Goal: Task Accomplishment & Management: Complete application form

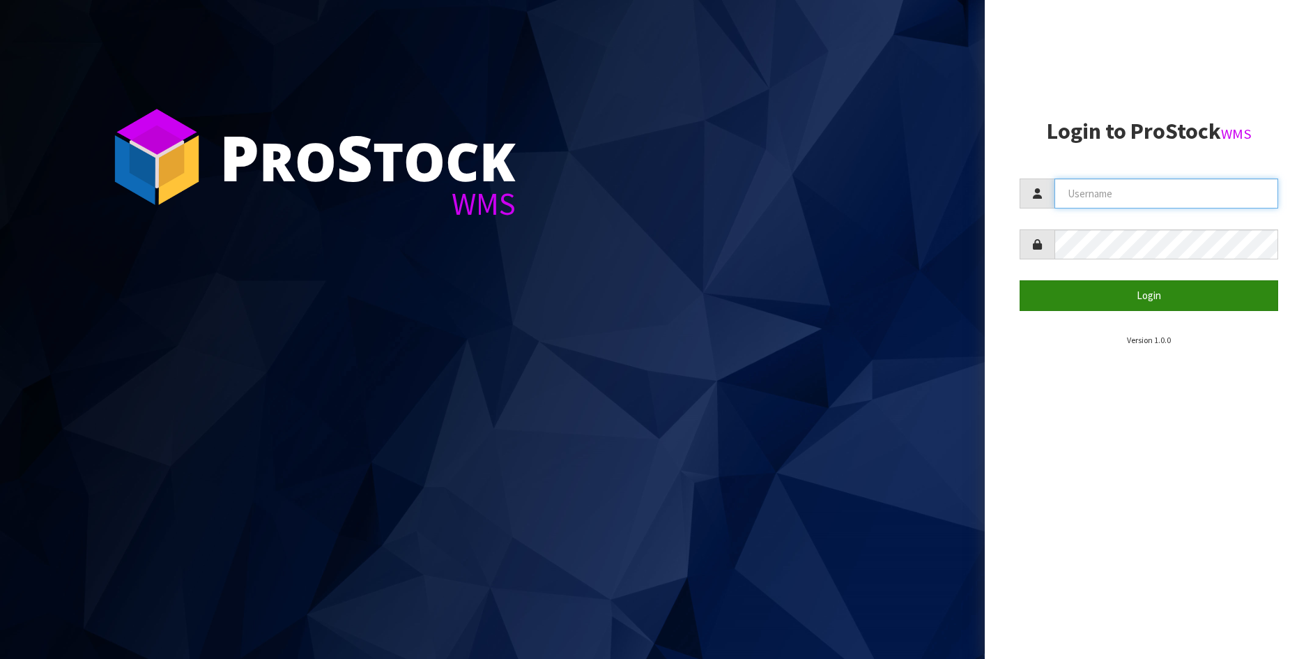
type input "[PERSON_NAME]"
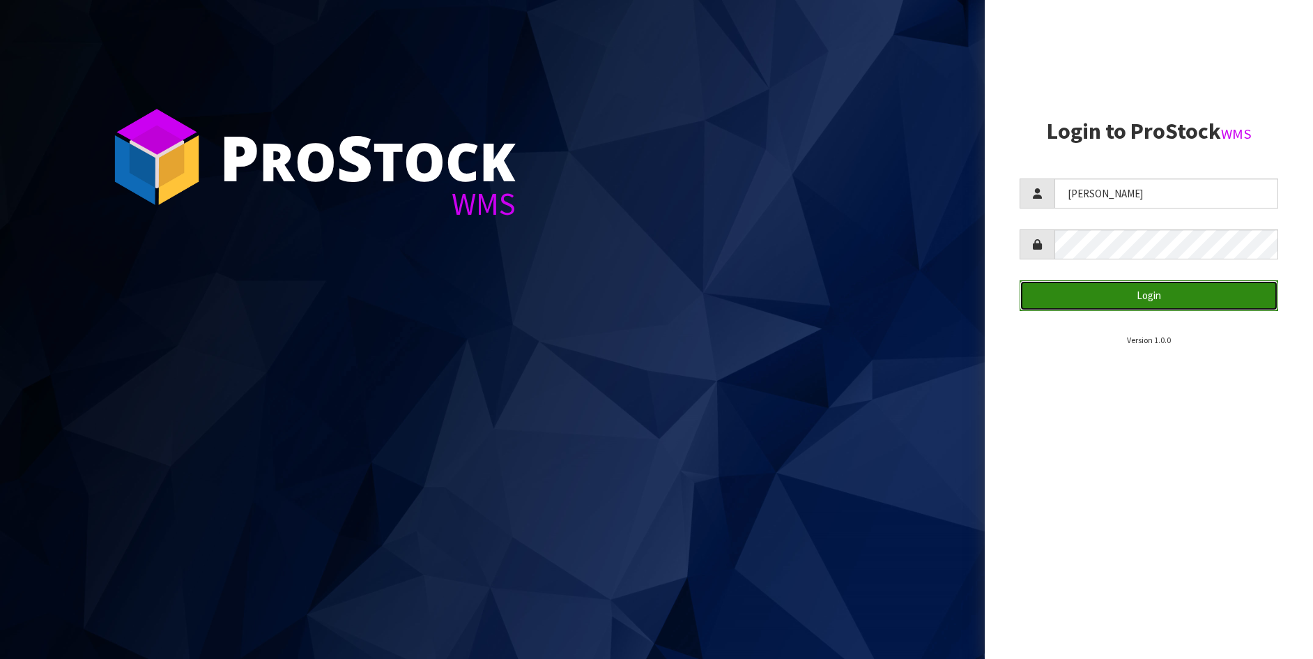
click at [1137, 296] on button "Login" at bounding box center [1149, 295] width 259 height 30
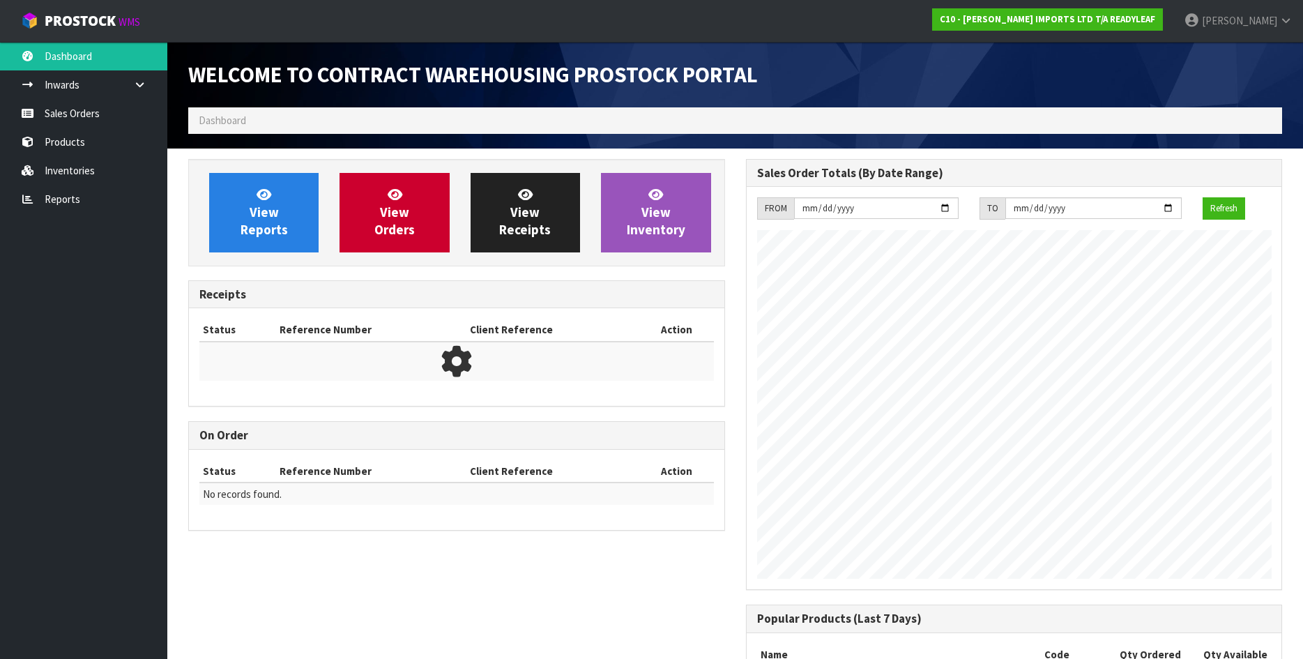
scroll to position [638, 557]
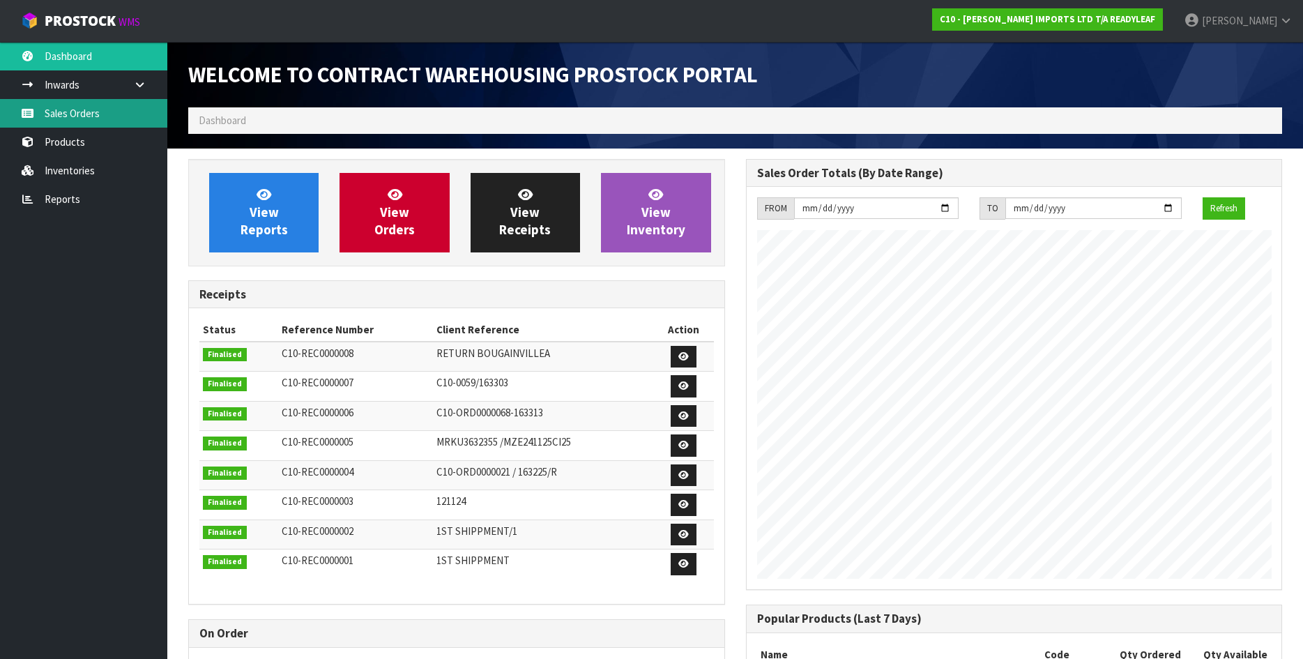
click at [49, 118] on link "Sales Orders" at bounding box center [83, 113] width 167 height 29
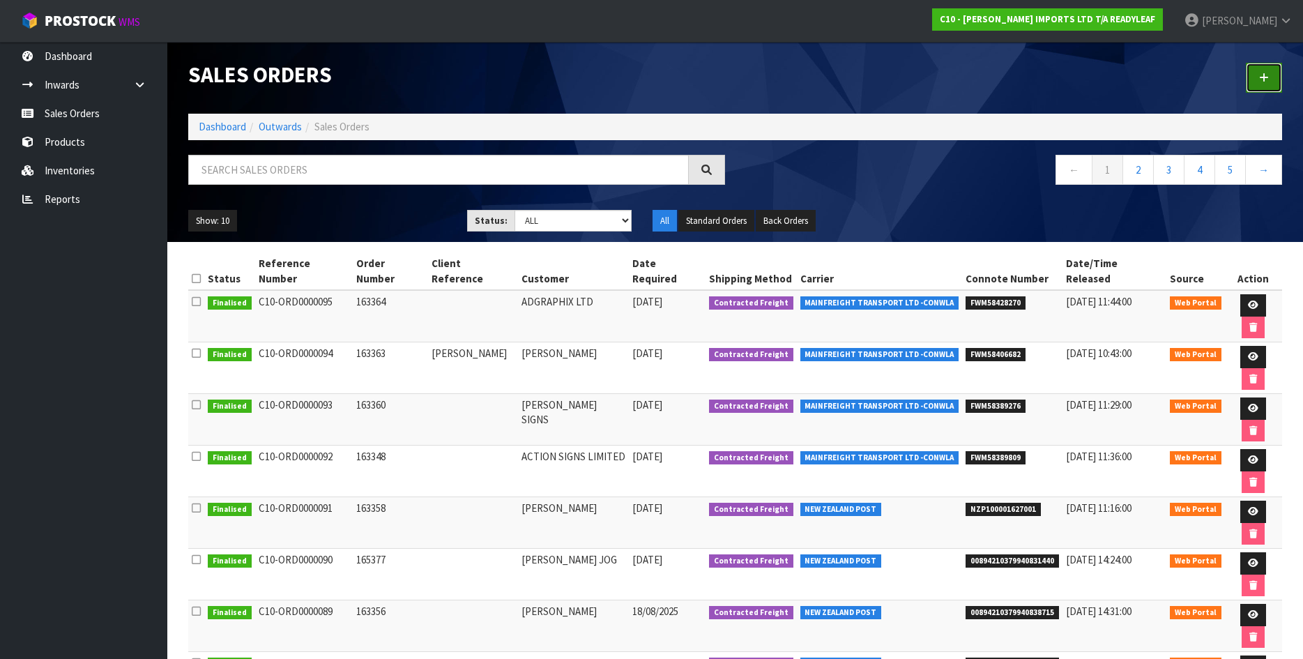
click at [1262, 77] on icon at bounding box center [1264, 77] width 10 height 10
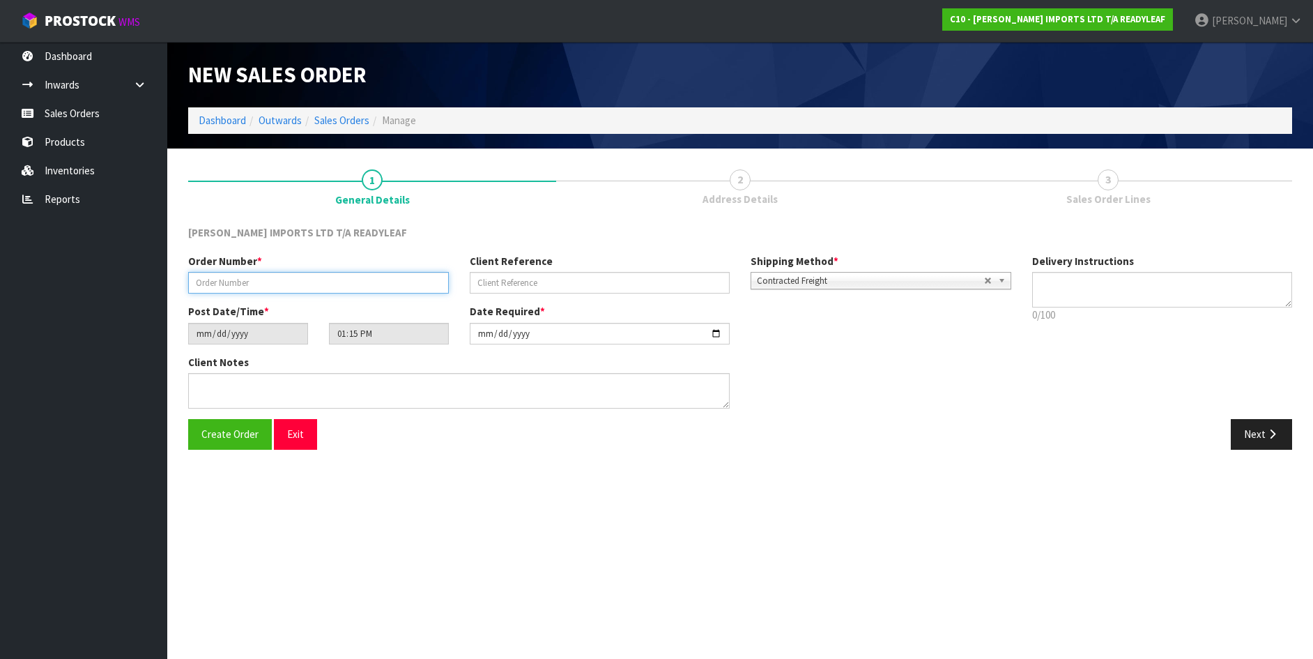
click at [260, 278] on input "text" at bounding box center [318, 283] width 261 height 22
type input "163367"
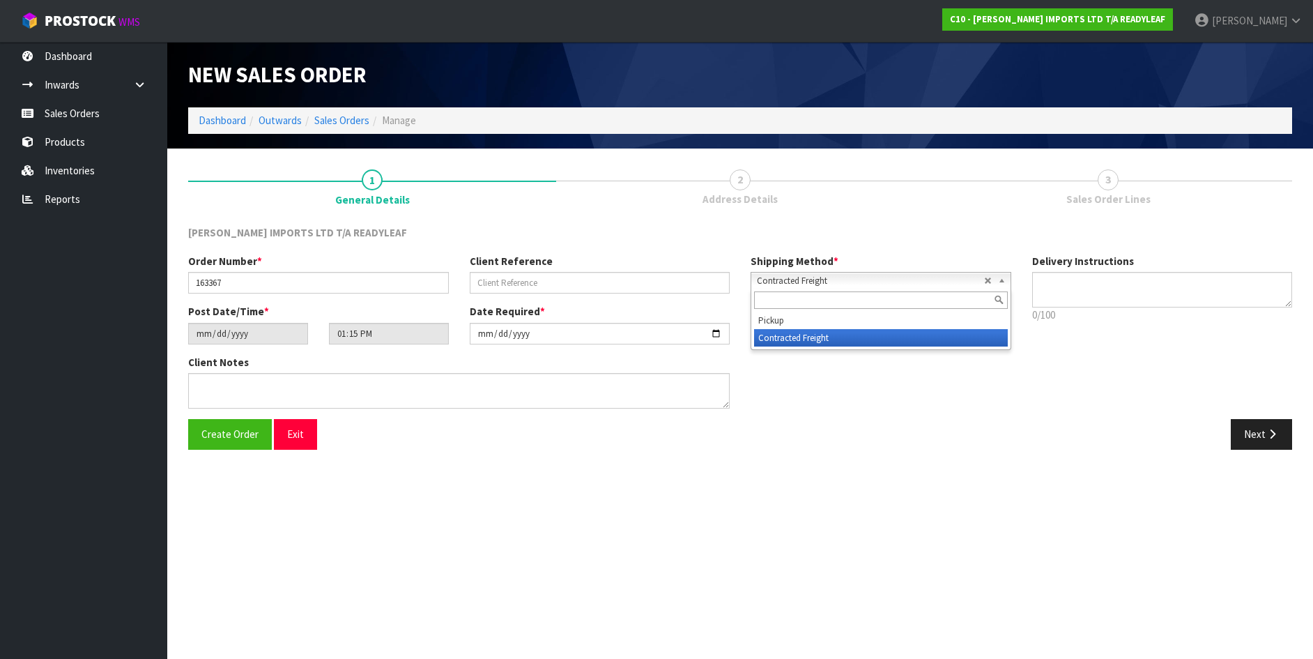
click at [999, 281] on b at bounding box center [1004, 281] width 13 height 16
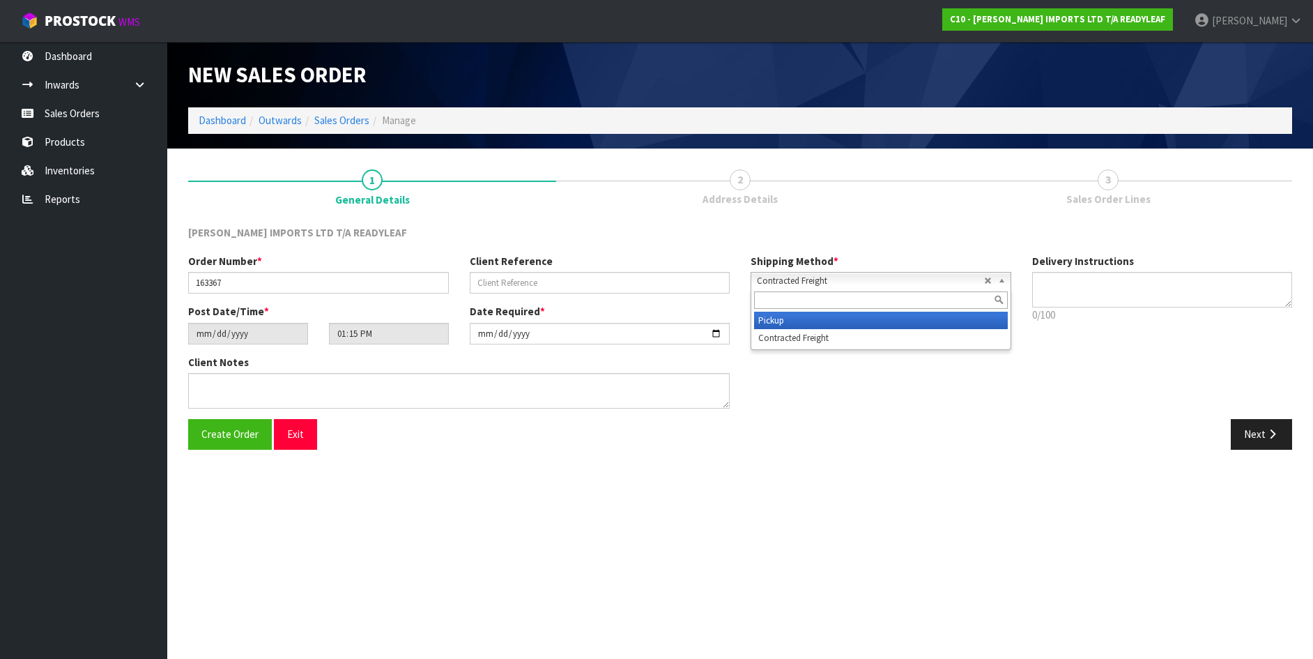
click at [776, 319] on li "Pickup" at bounding box center [881, 320] width 254 height 17
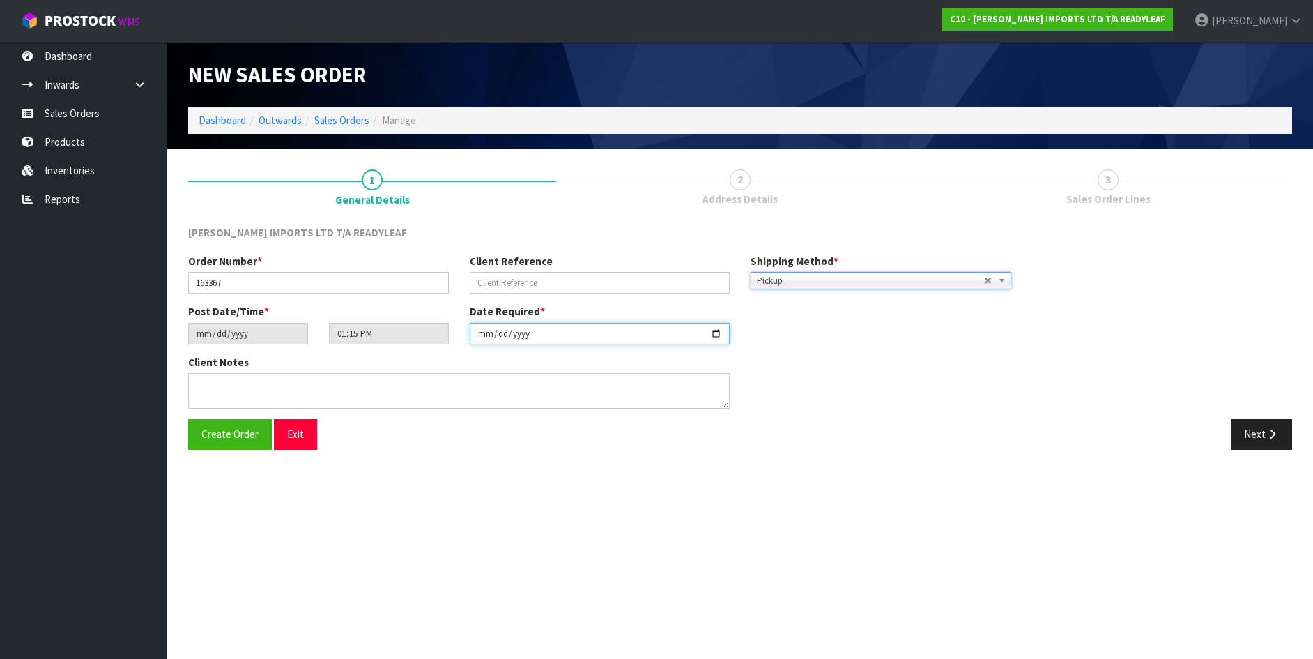
click at [717, 329] on input "[DATE]" at bounding box center [600, 334] width 261 height 22
type input "[DATE]"
click at [233, 438] on span "Create Order" at bounding box center [229, 433] width 57 height 13
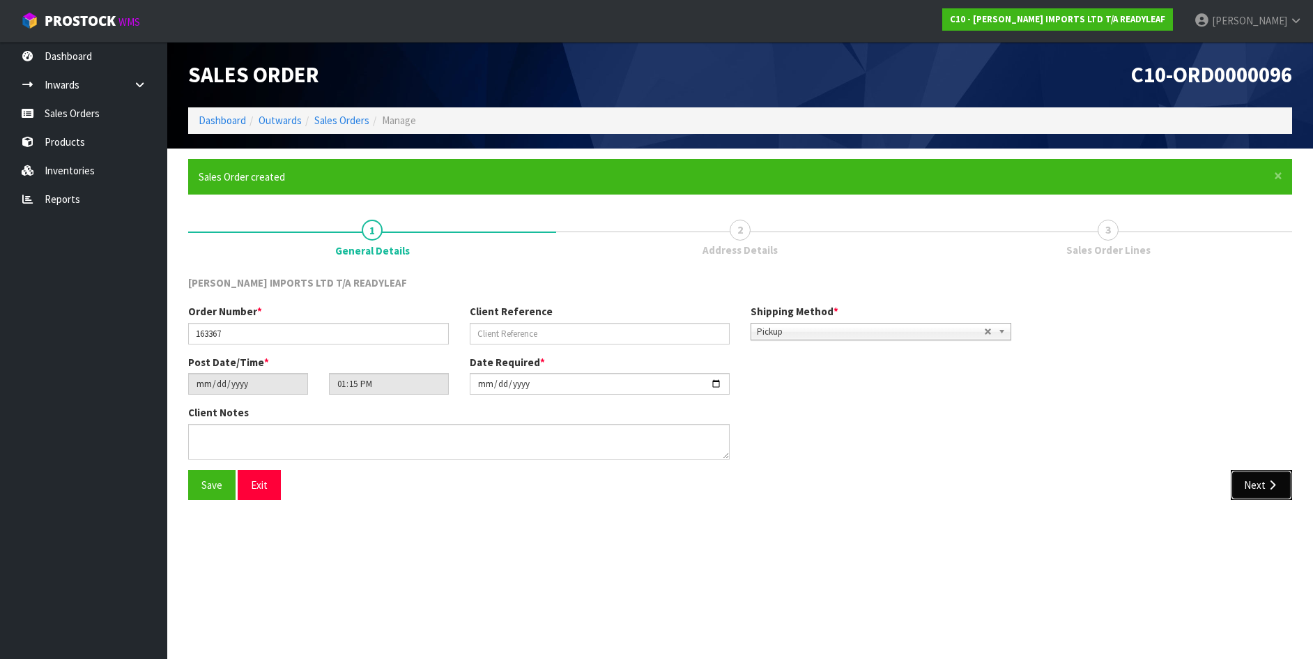
click at [1251, 486] on button "Next" at bounding box center [1261, 485] width 61 height 30
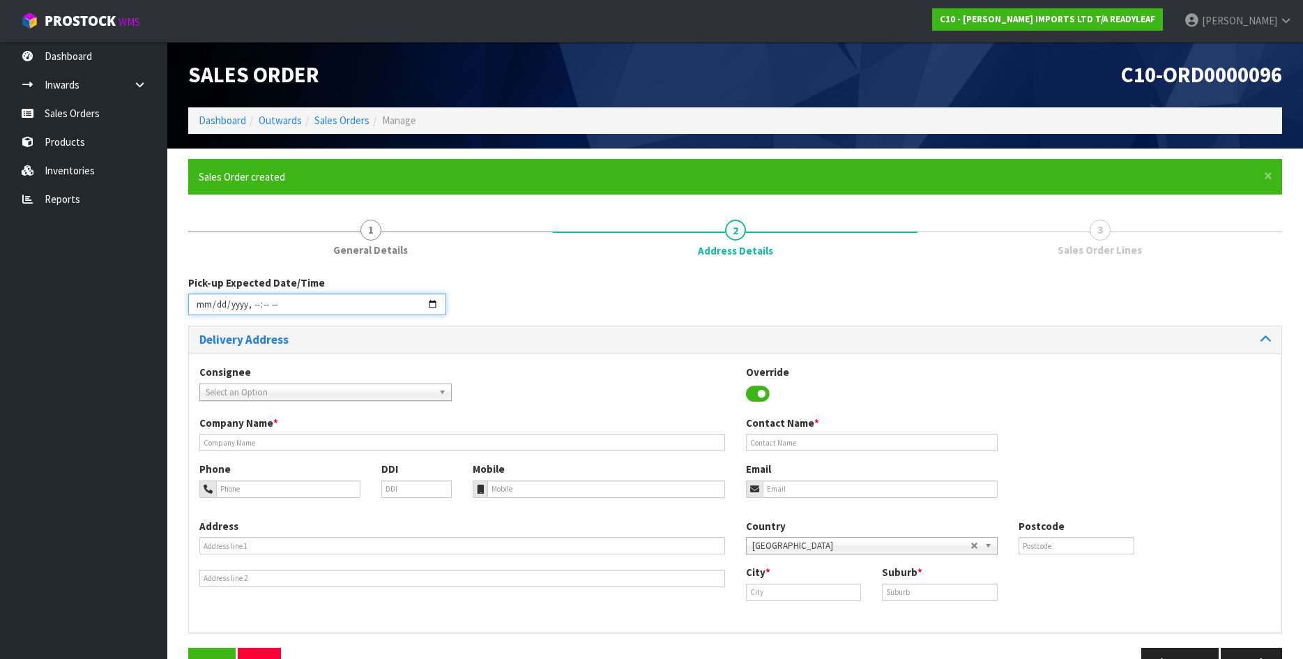
click at [262, 309] on input "datetime-local" at bounding box center [317, 304] width 258 height 22
click at [203, 305] on input "datetime-local" at bounding box center [317, 304] width 258 height 22
click at [431, 305] on input "datetime-local" at bounding box center [317, 304] width 258 height 22
type input "[DATE]T10:00"
click at [620, 362] on div "Consignee 000001.BAY MECHANICS - BAY MECHANICS 000001A - BRAKE & TRANSMISSION N…" at bounding box center [735, 492] width 1092 height 279
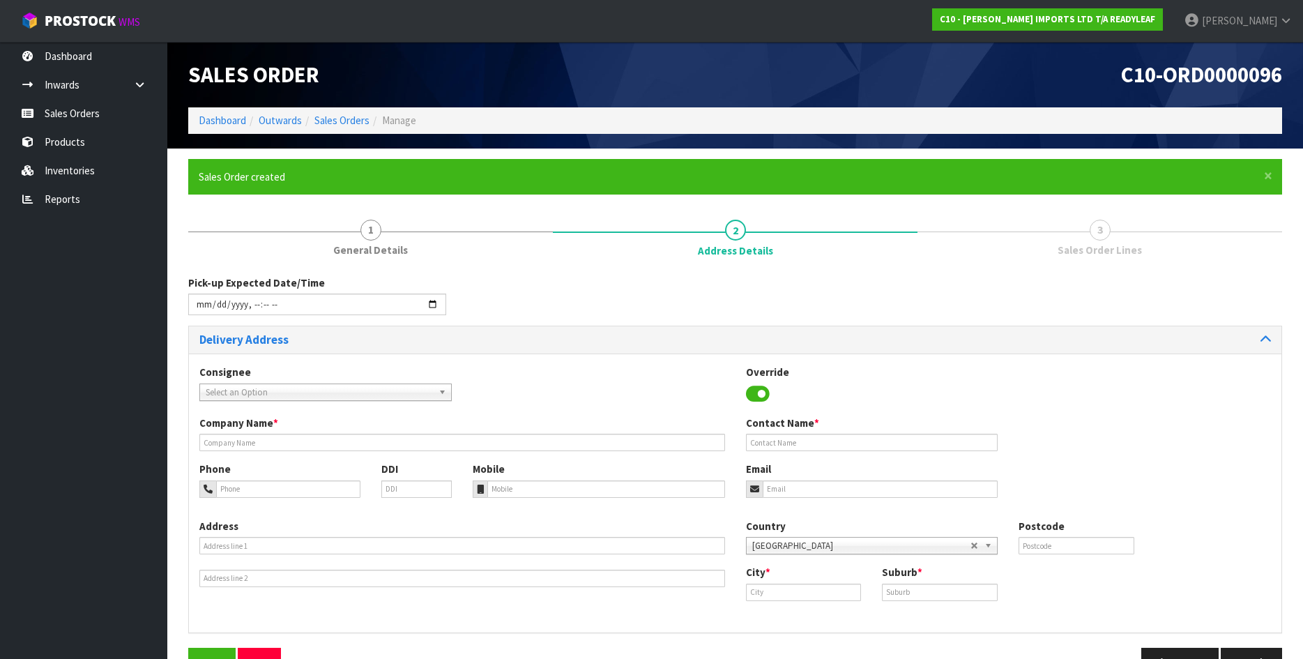
click at [231, 392] on span "Select an Option" at bounding box center [319, 392] width 227 height 17
type input "[PERSON_NAME]"
click at [526, 409] on div "Consignee 000001.BAY MECHANICS - BAY MECHANICS 000001A - BRAKE & TRANSMISSION N…" at bounding box center [735, 390] width 1092 height 51
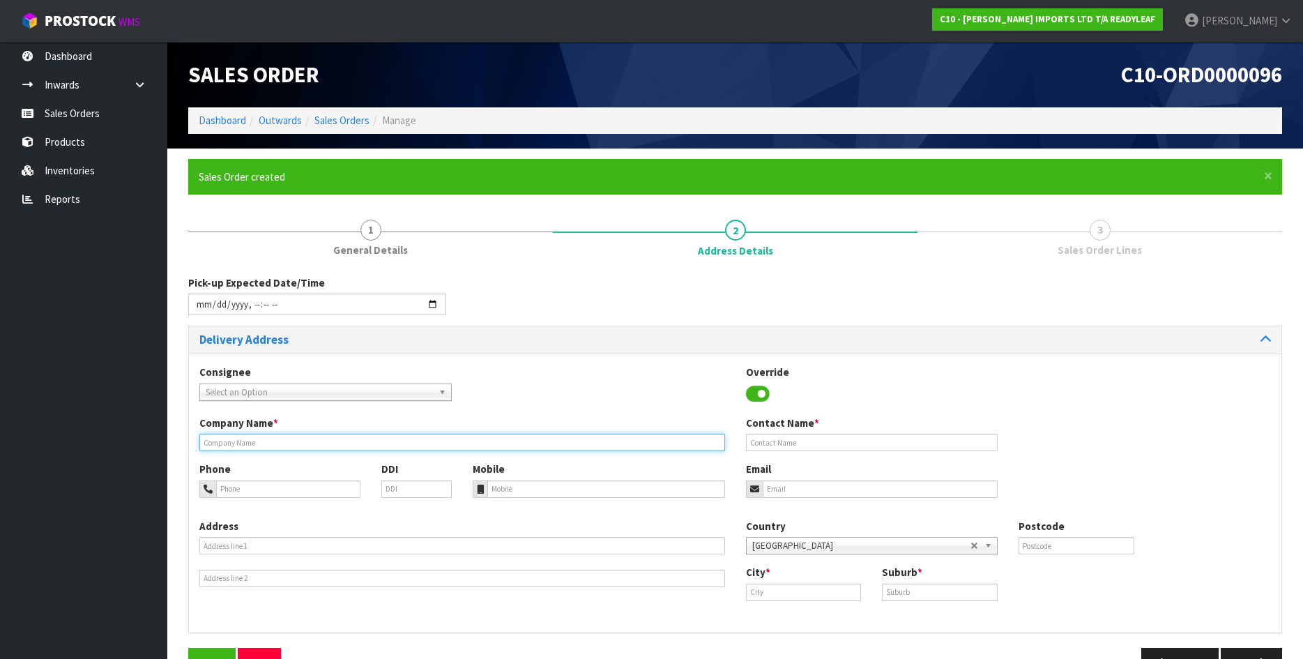
click at [240, 449] on input "text" at bounding box center [462, 442] width 526 height 17
type input "[PERSON_NAME]"
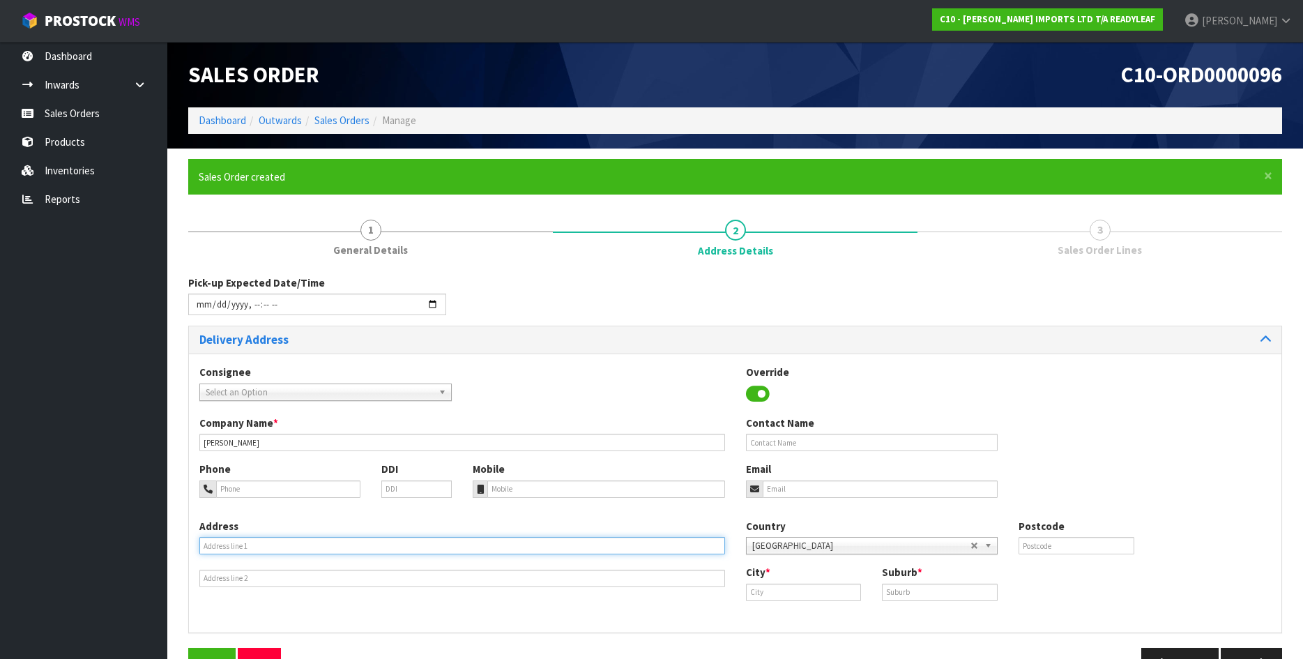
click at [253, 544] on input "text" at bounding box center [462, 545] width 526 height 17
type input "[STREET_ADDRESS] EDEN"
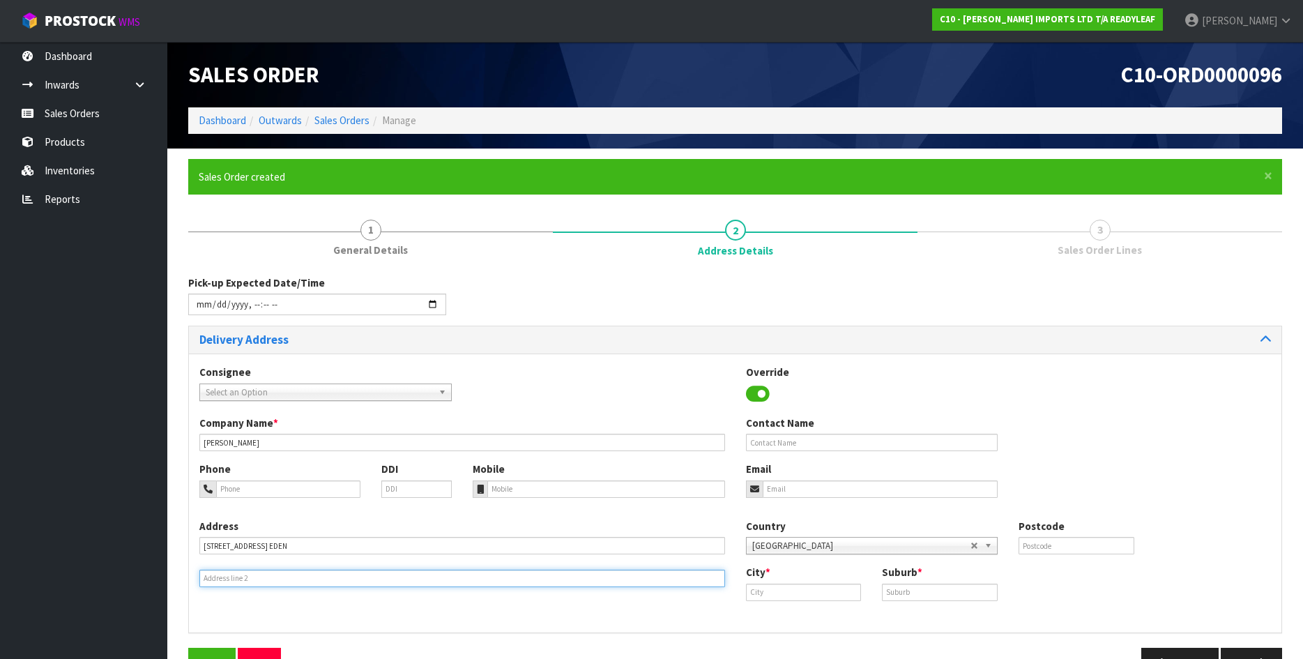
click at [223, 579] on input "text" at bounding box center [462, 577] width 526 height 17
type input "QAUCKLAND"
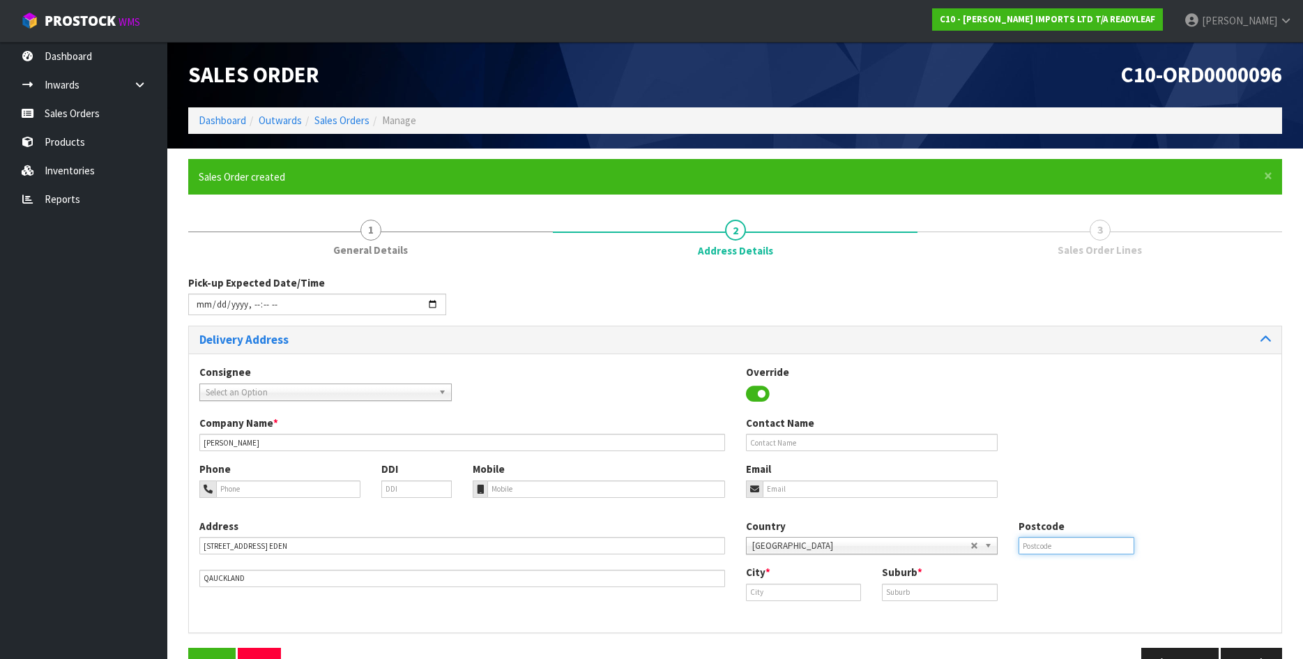
click at [1049, 548] on input "text" at bounding box center [1076, 545] width 116 height 17
type input "1024"
click at [802, 493] on input "email" at bounding box center [881, 488] width 236 height 17
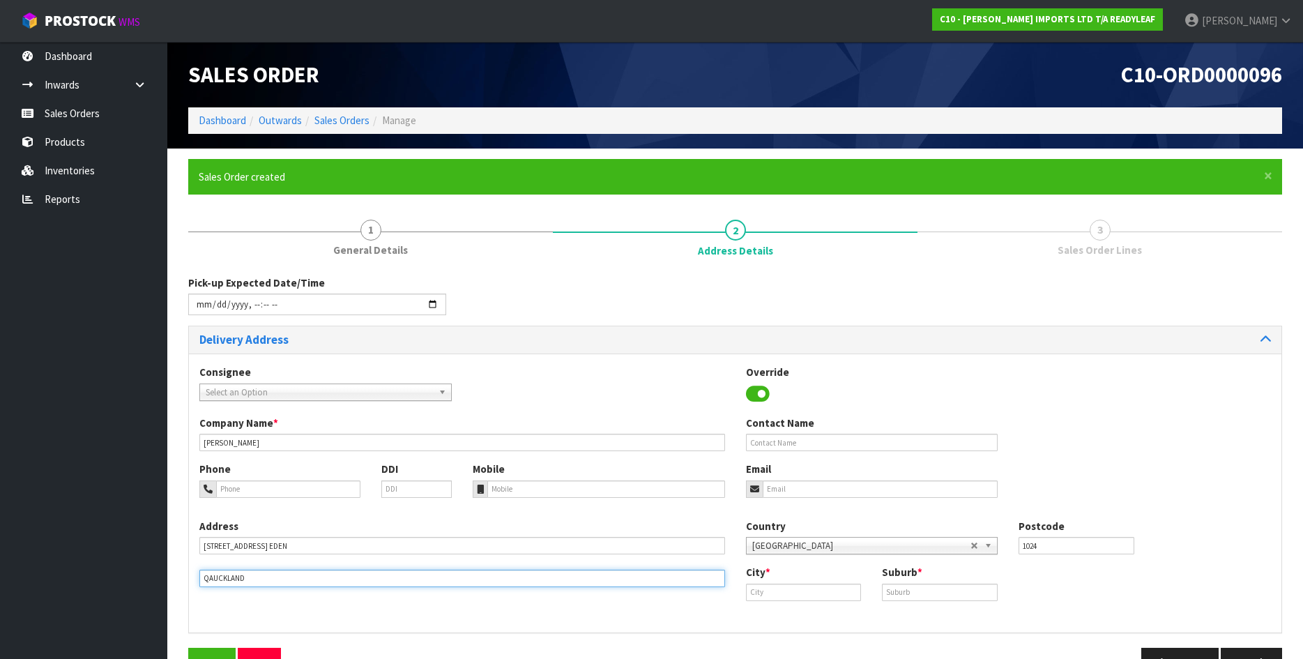
click at [209, 581] on input "QAUCKLAND" at bounding box center [462, 577] width 526 height 17
type input "[GEOGRAPHIC_DATA]"
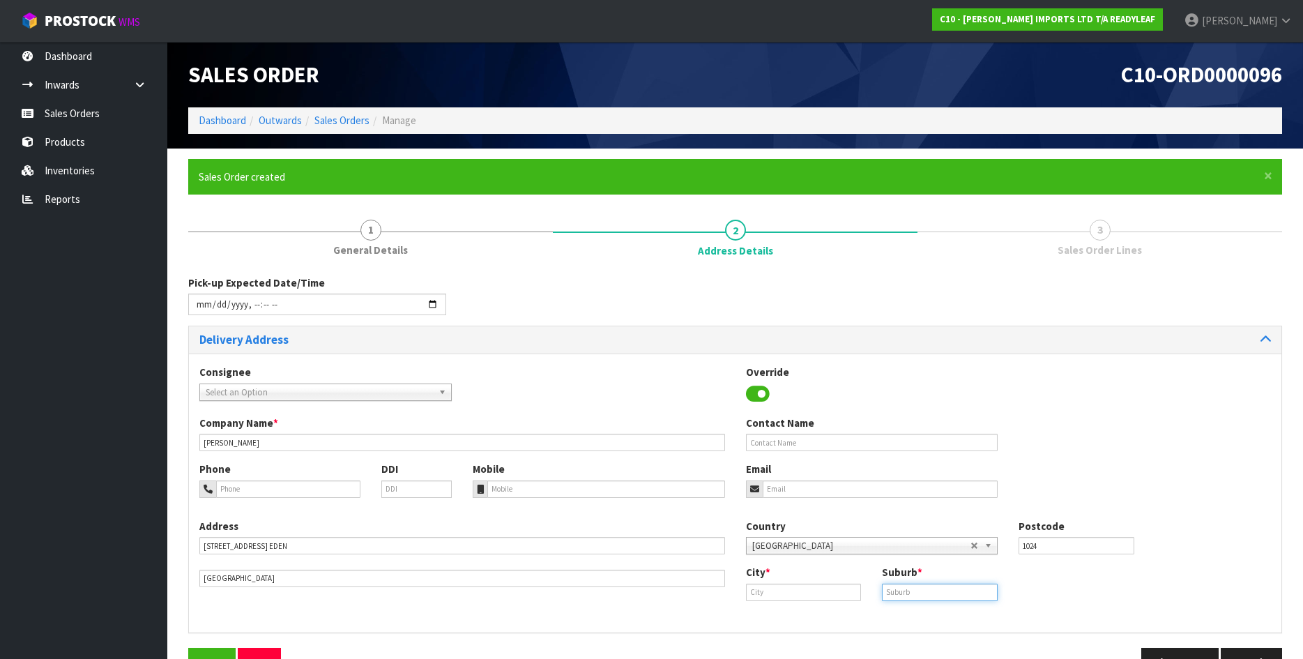
click at [906, 590] on input "text" at bounding box center [940, 591] width 116 height 17
type input "MT EDEN"
click at [800, 591] on input "text" at bounding box center [804, 591] width 116 height 17
click at [793, 613] on link "[PERSON_NAME] land" at bounding box center [808, 615] width 125 height 19
type input "[GEOGRAPHIC_DATA]"
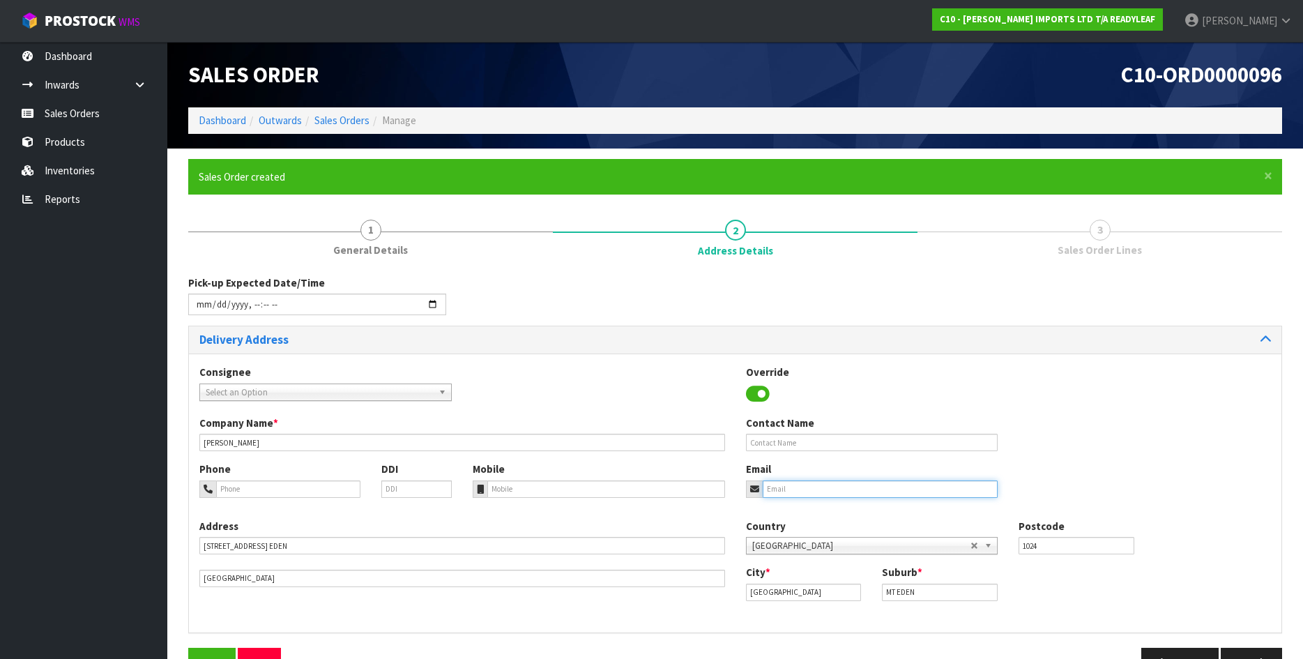
click at [794, 494] on input "email" at bounding box center [881, 488] width 236 height 17
click at [792, 487] on input "email" at bounding box center [881, 488] width 236 height 17
paste input "[EMAIL_ADDRESS][DOMAIN_NAME]"
type input "[EMAIL_ADDRESS][DOMAIN_NAME]"
click at [764, 445] on input "text" at bounding box center [872, 442] width 252 height 17
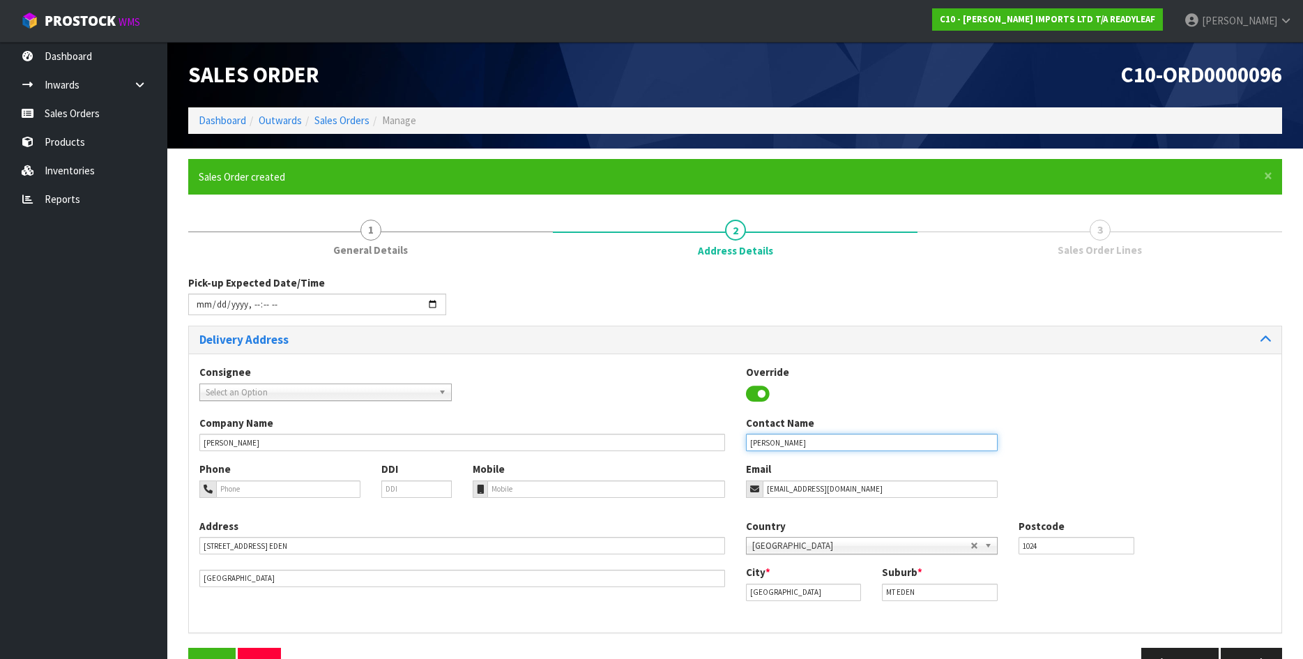
type input "[PERSON_NAME]"
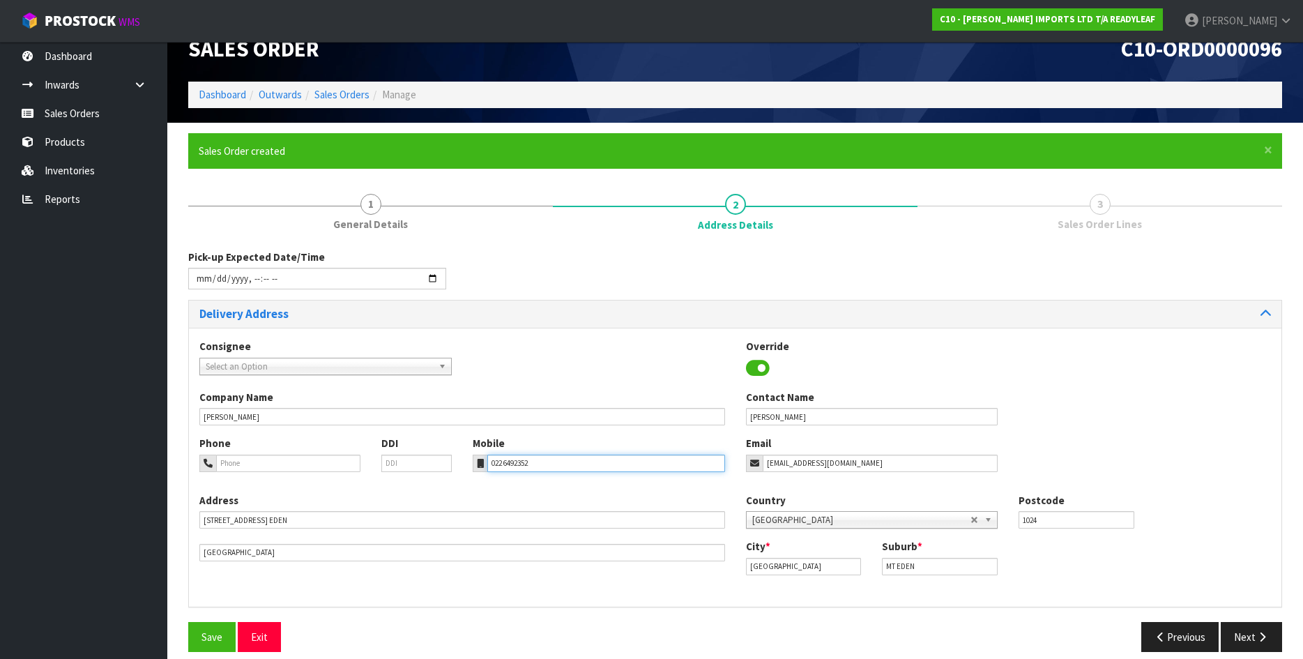
scroll to position [40, 0]
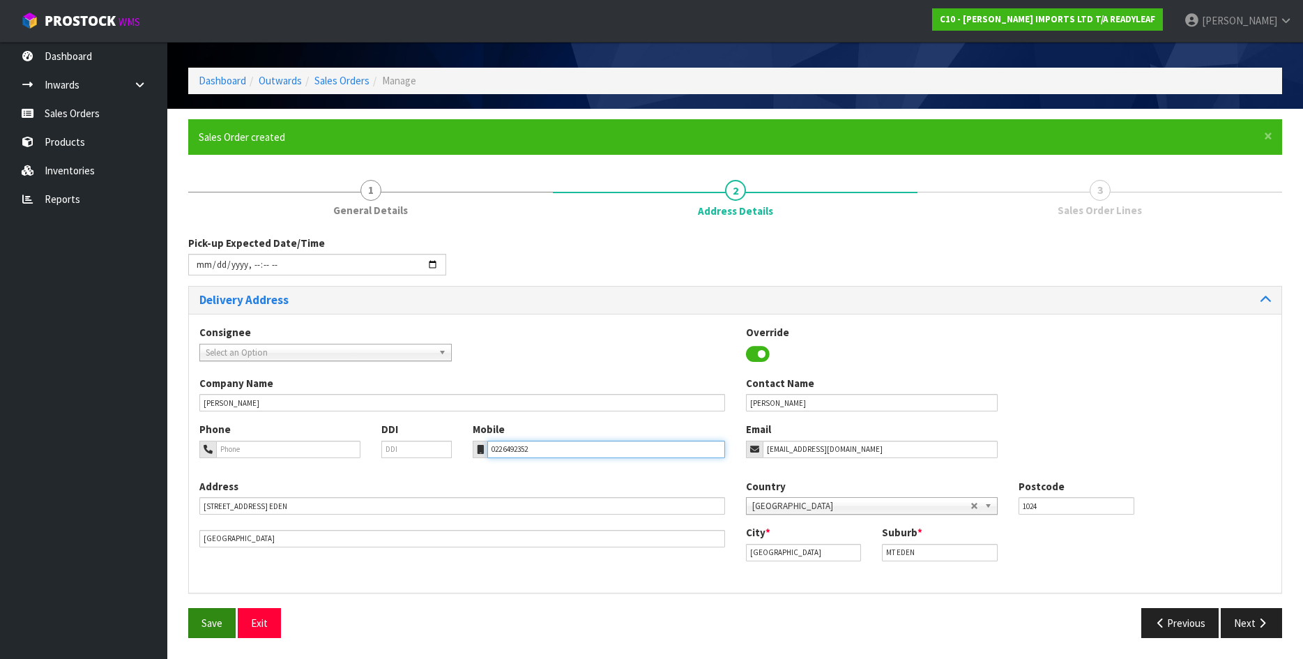
type input "022 6492352"
click at [215, 619] on span "Save" at bounding box center [211, 622] width 21 height 13
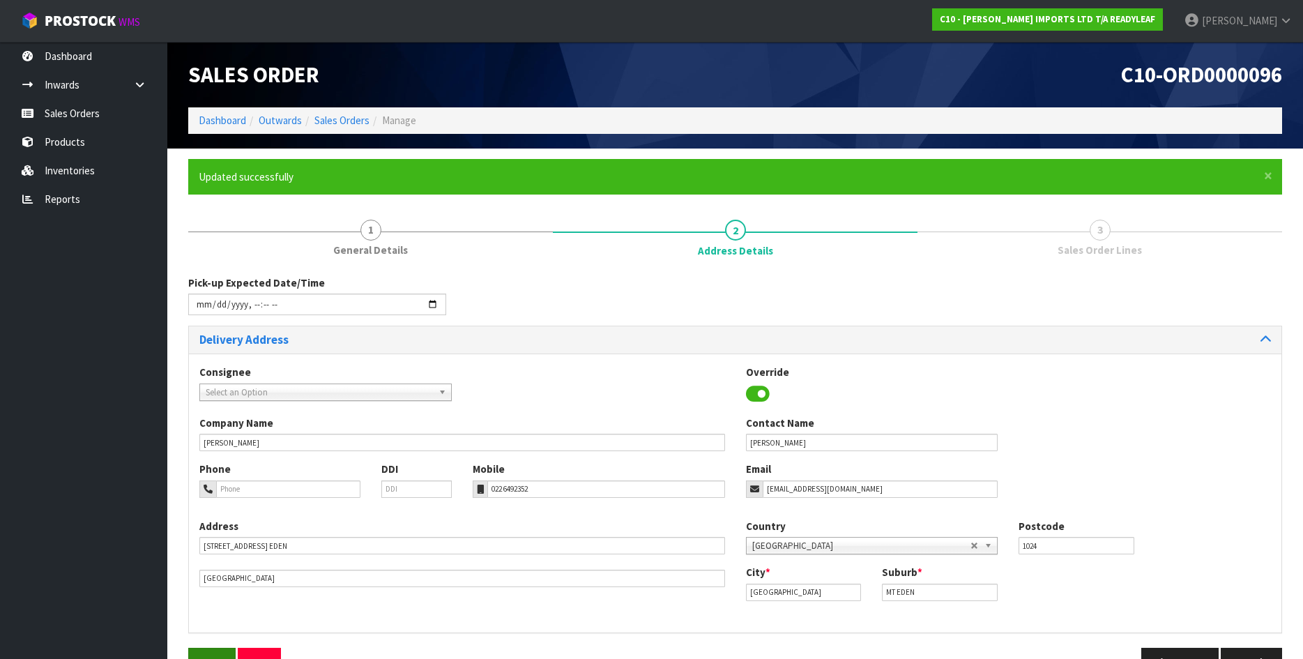
type input "[DATE]T10:00"
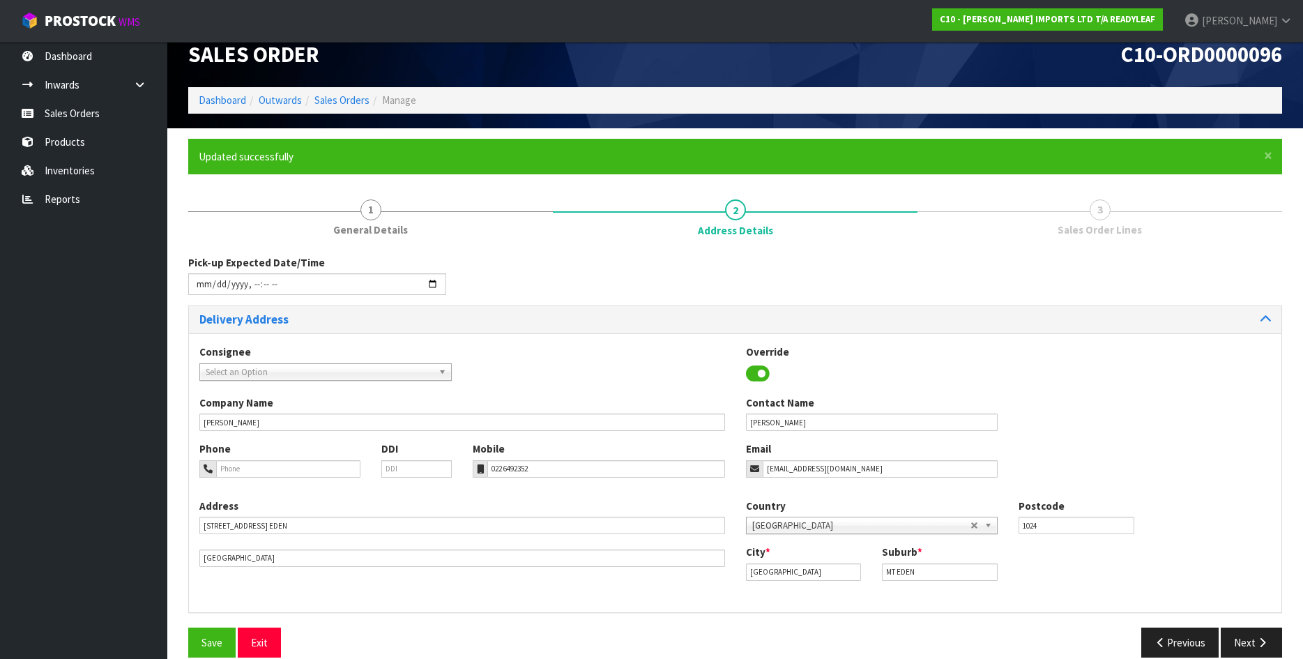
scroll to position [40, 0]
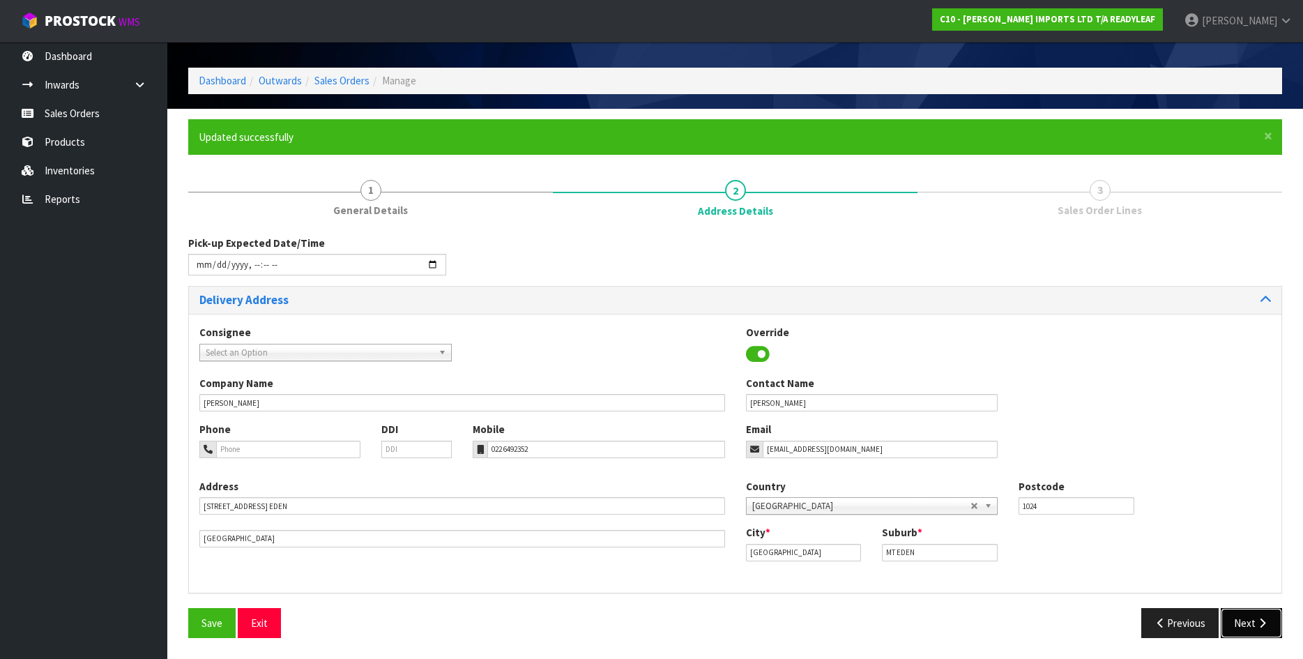
click at [1259, 620] on icon "button" at bounding box center [1261, 623] width 13 height 10
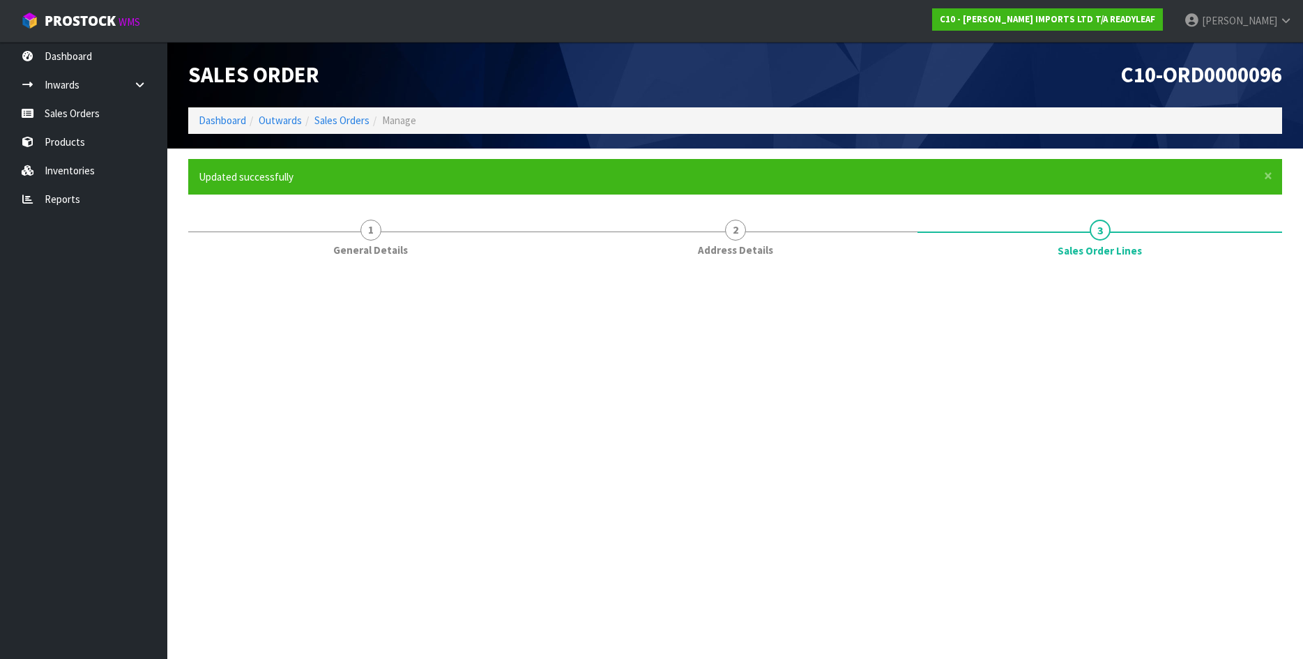
scroll to position [0, 0]
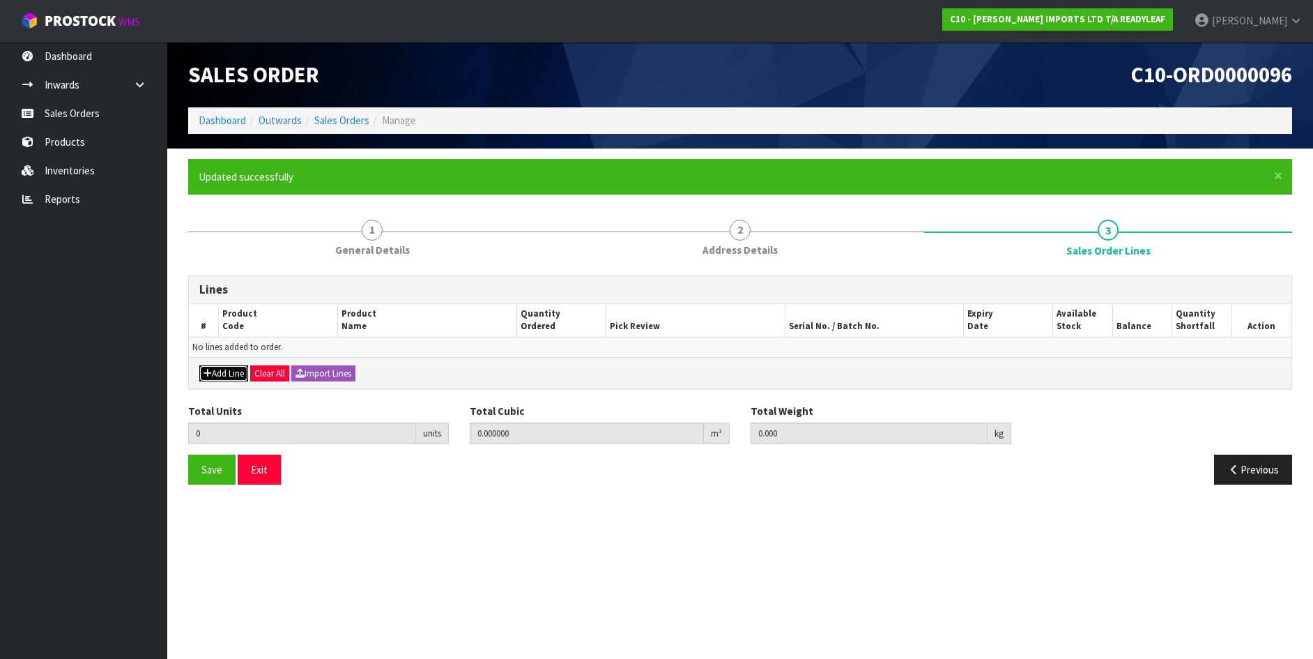
click at [225, 372] on button "Add Line" at bounding box center [223, 373] width 49 height 17
type input "0"
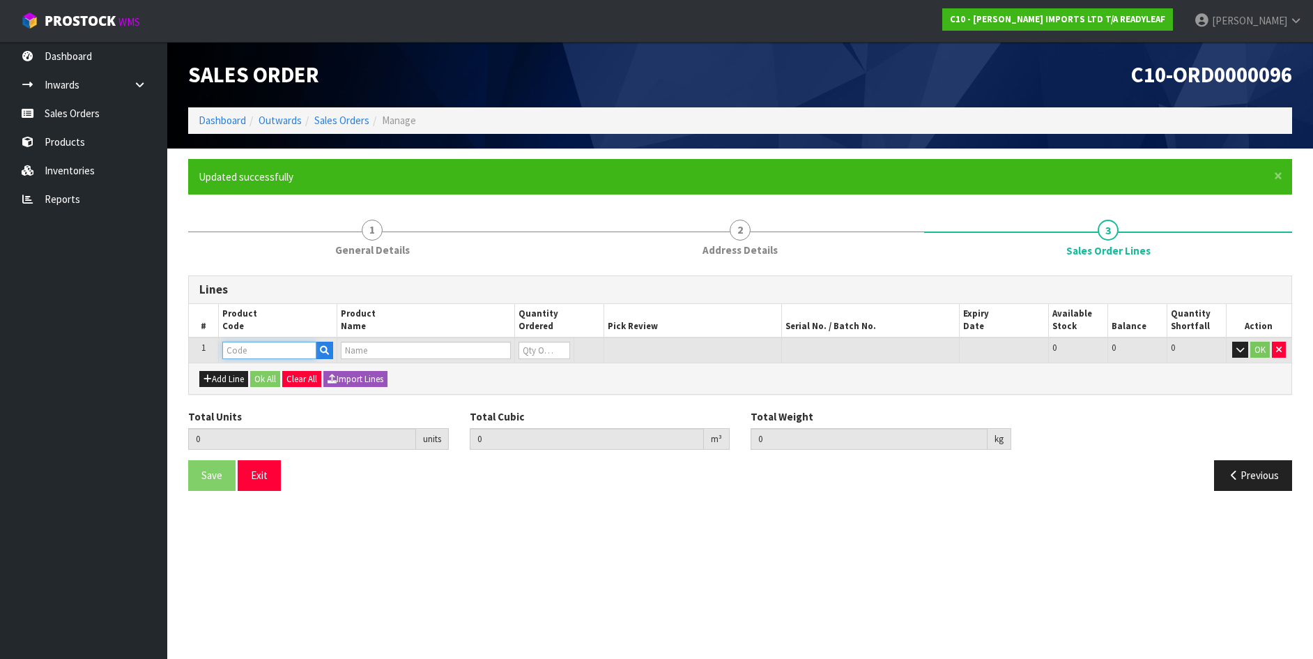
click at [243, 351] on input "text" at bounding box center [269, 350] width 94 height 17
type input "RTRS"
click at [268, 388] on link "RTRS 104" at bounding box center [278, 392] width 110 height 19
type input "RTRS 104"
type input "0.000000"
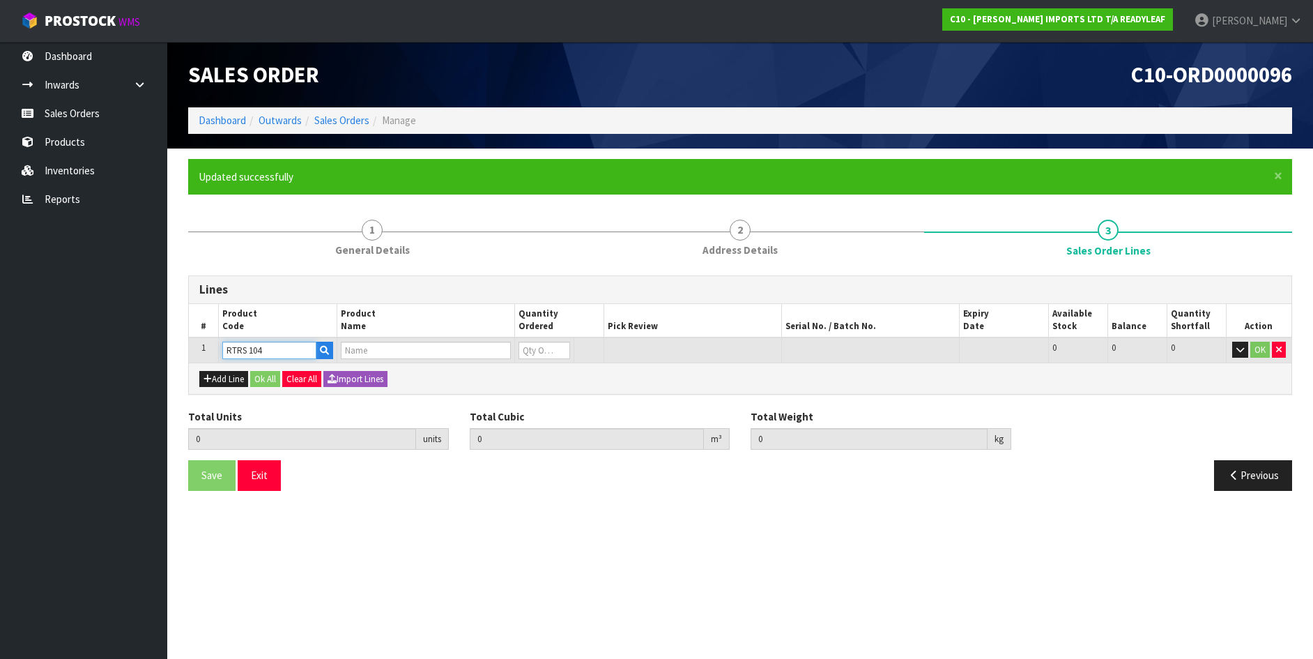
type input "0.000"
type input "LEAFY TRELLIS - PRIVET"
type input "0"
click at [279, 348] on input "RTRS 104" at bounding box center [266, 350] width 90 height 17
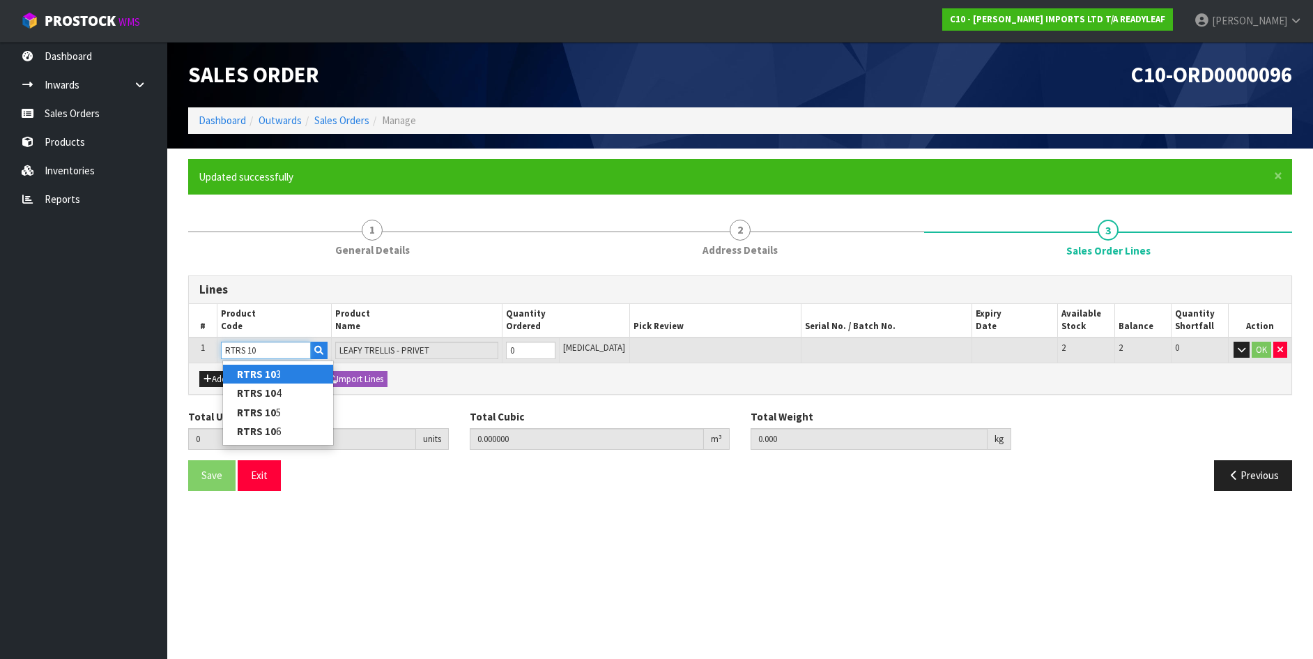
type input "RTRS 105"
type input "LEAFY TRELLIS - KARO"
type input "RTRS 105"
click at [532, 348] on input "0" at bounding box center [530, 350] width 49 height 17
type input "0"
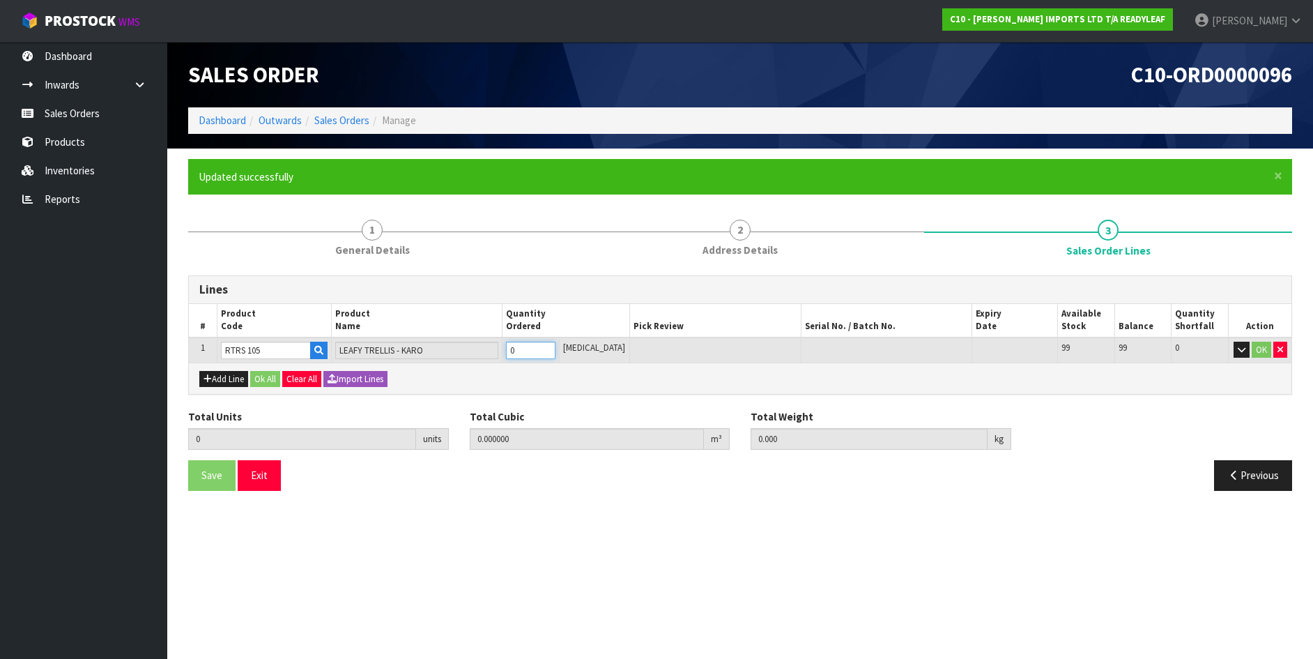
type input "0"
type input "6"
type input "0.234936"
type input "31.9"
type input "6"
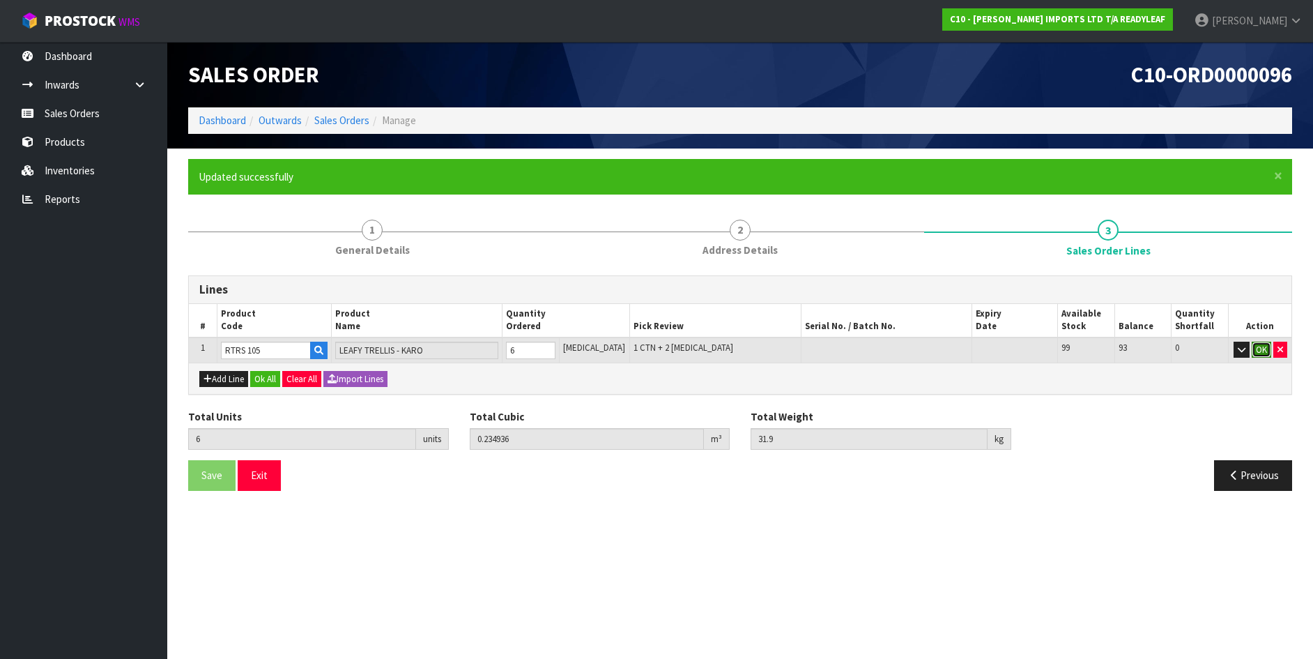
click at [1263, 349] on button "OK" at bounding box center [1262, 350] width 20 height 17
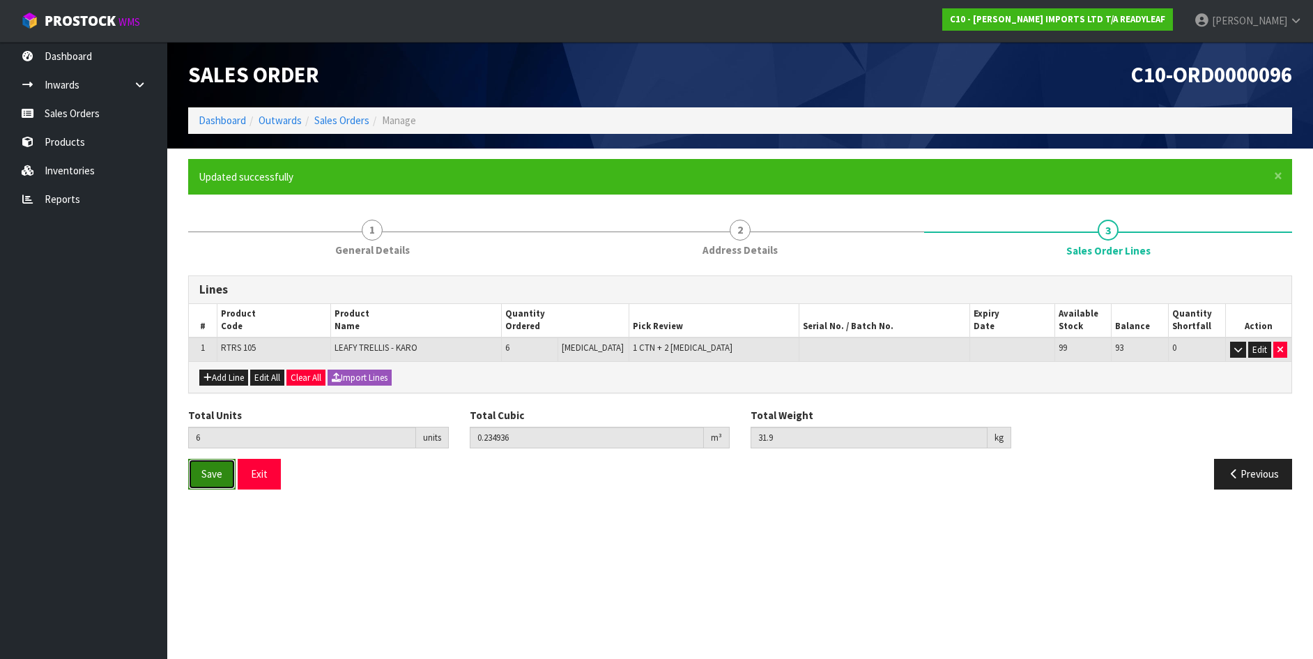
click at [208, 472] on span "Save" at bounding box center [211, 473] width 21 height 13
click at [261, 480] on button "Exit" at bounding box center [259, 474] width 43 height 30
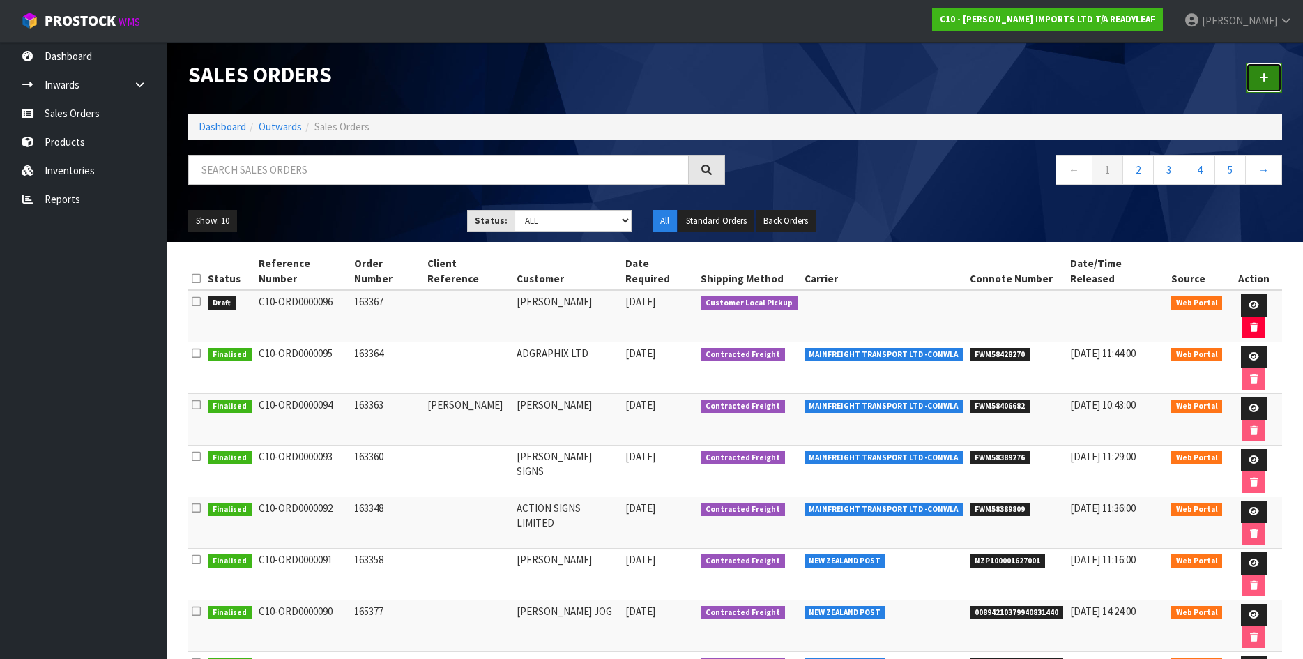
click at [1264, 78] on icon at bounding box center [1264, 77] width 10 height 10
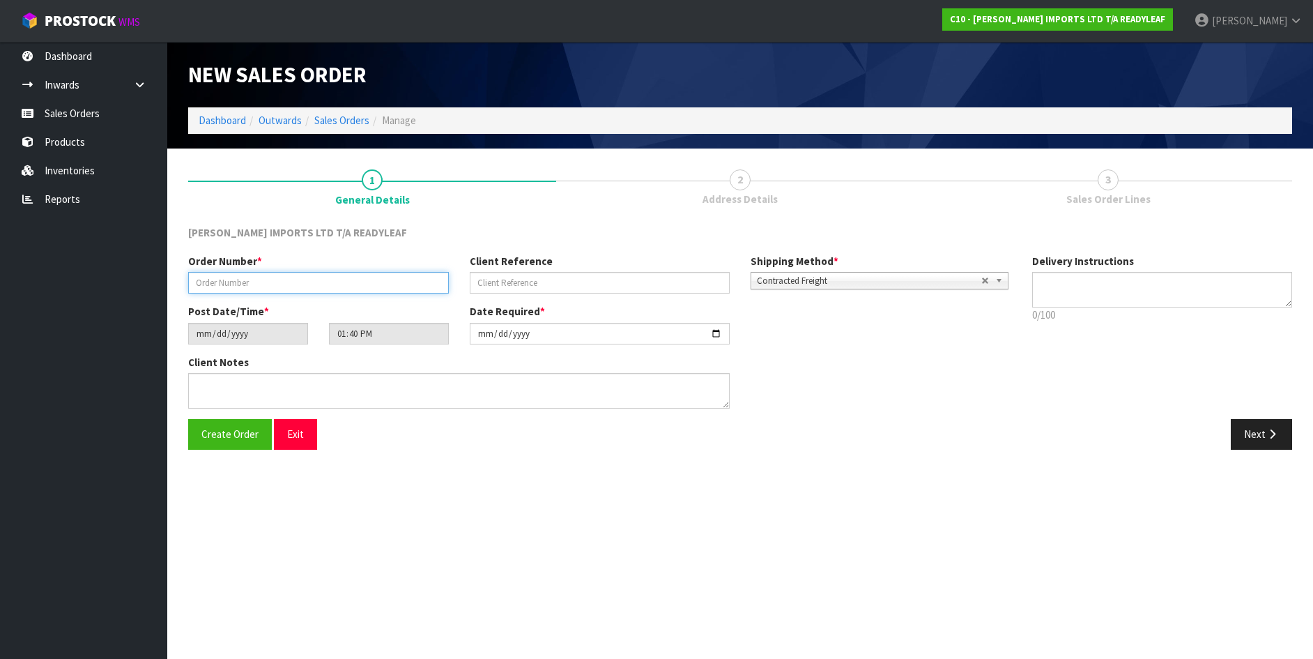
click at [223, 284] on input "text" at bounding box center [318, 283] width 261 height 22
type input "163368"
click at [994, 283] on link "Contracted Freight" at bounding box center [880, 280] width 258 height 17
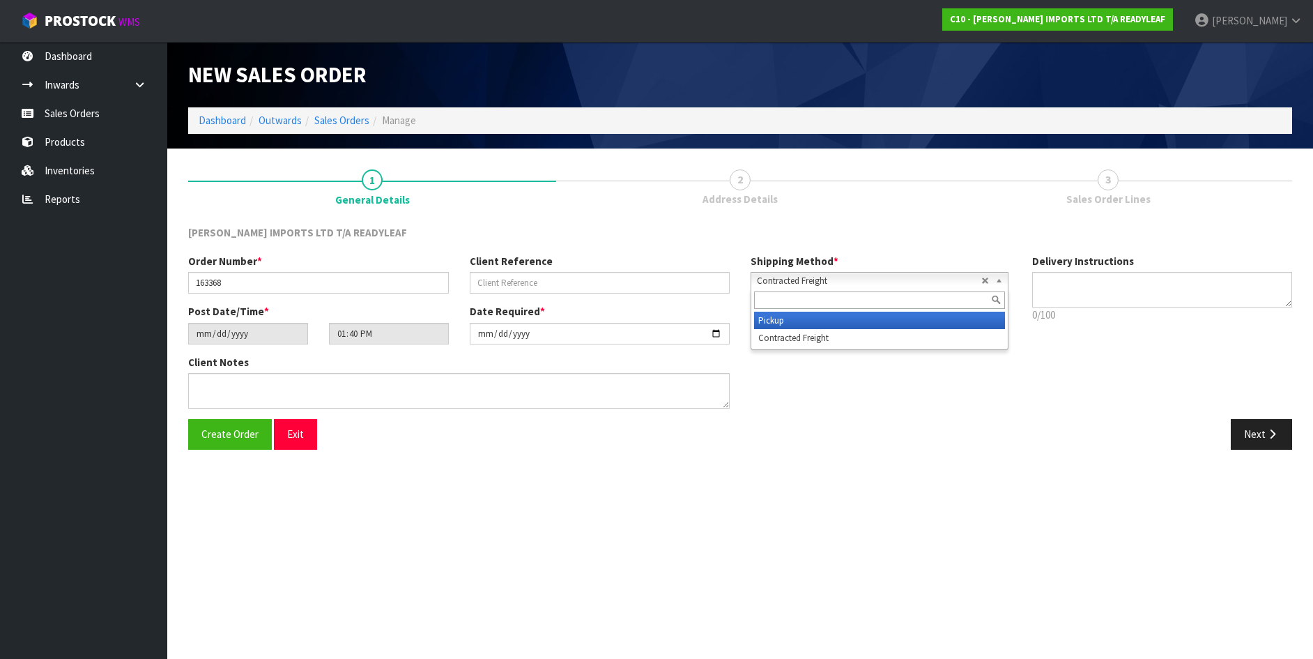
click at [772, 316] on li "Pickup" at bounding box center [879, 320] width 251 height 17
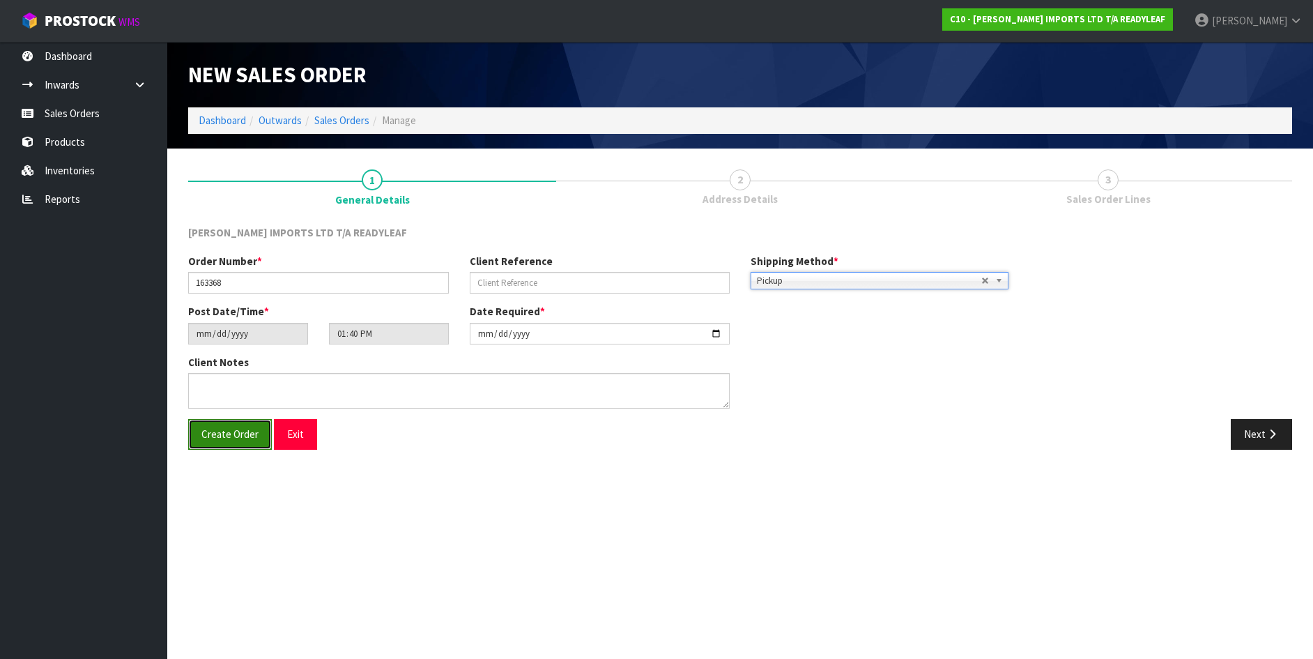
click at [249, 432] on span "Create Order" at bounding box center [229, 433] width 57 height 13
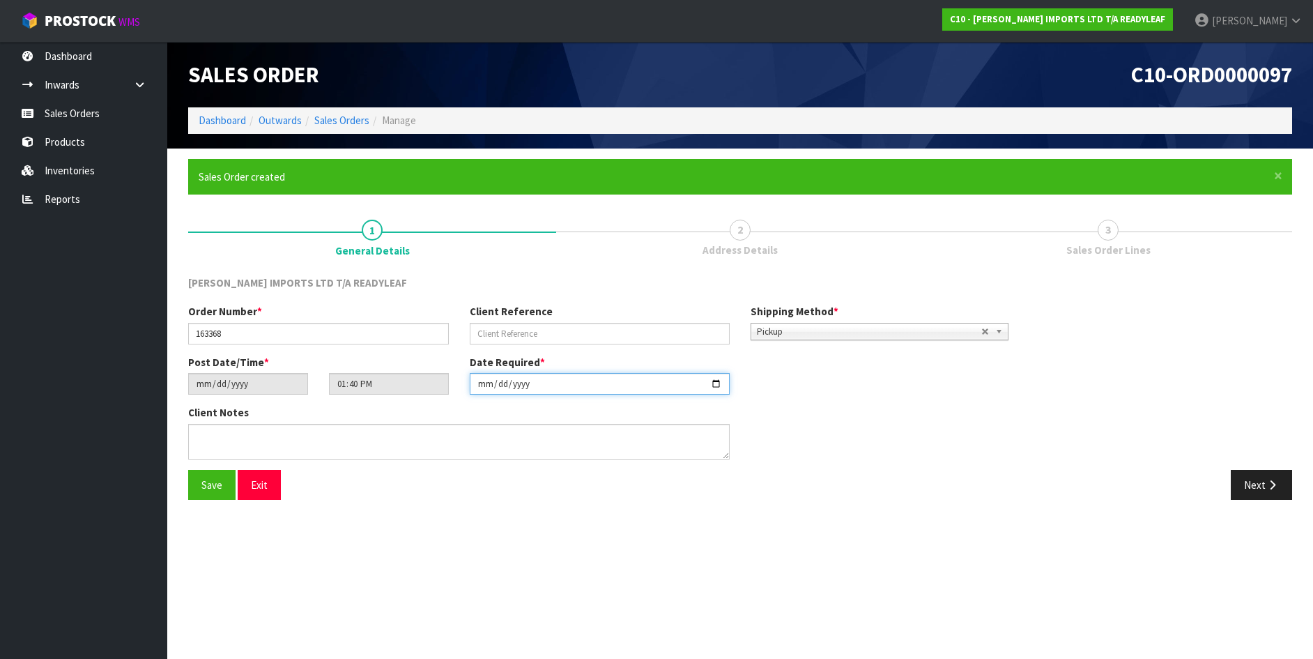
click at [719, 382] on input "[DATE]" at bounding box center [600, 384] width 261 height 22
type input "[DATE]"
click at [209, 483] on span "Save" at bounding box center [211, 484] width 21 height 13
click at [1254, 489] on button "Next" at bounding box center [1261, 485] width 61 height 30
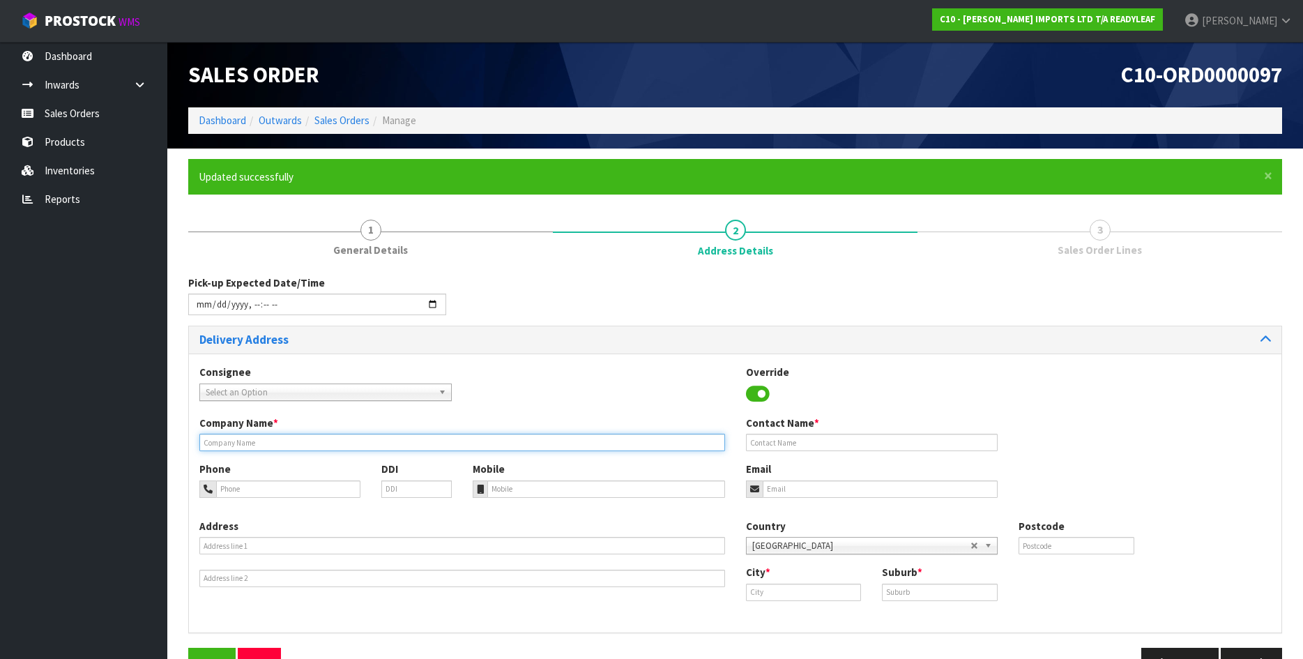
click at [228, 438] on input "text" at bounding box center [462, 442] width 526 height 17
type input "[PERSON_NAME]"
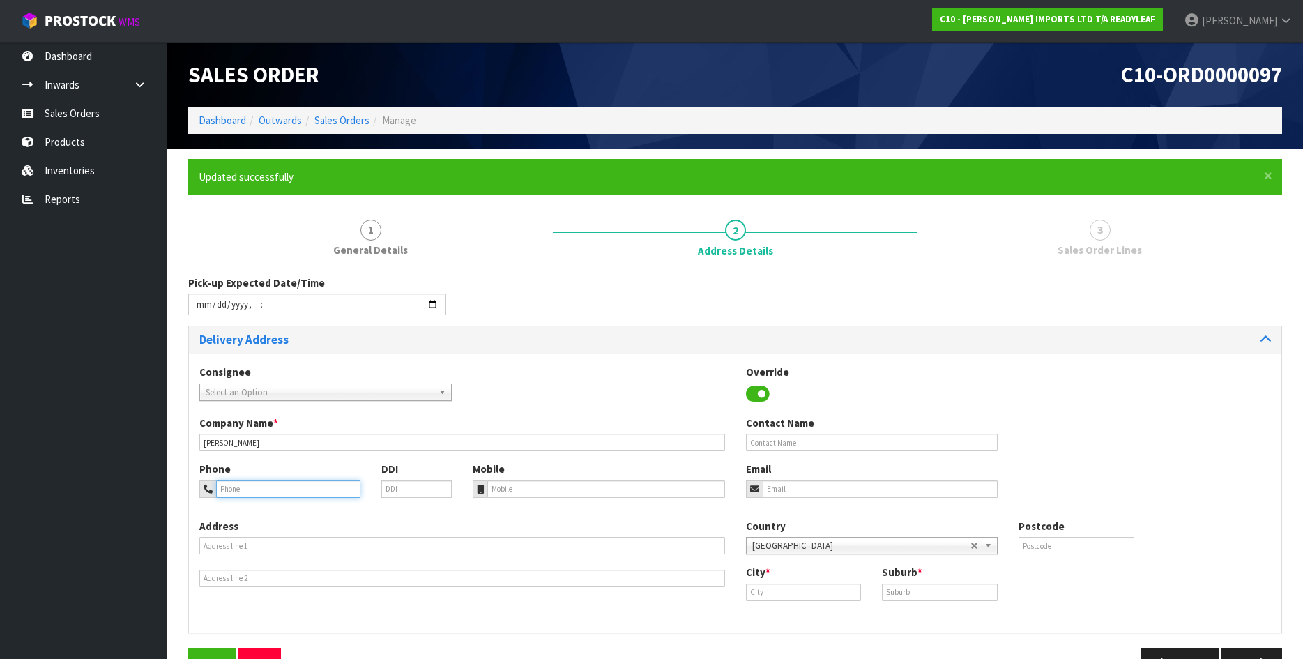
click at [230, 494] on input "tel" at bounding box center [288, 488] width 144 height 17
type input "027356 8445"
click at [222, 542] on input "text" at bounding box center [462, 545] width 526 height 17
type input "[STREET_ADDRESS]"
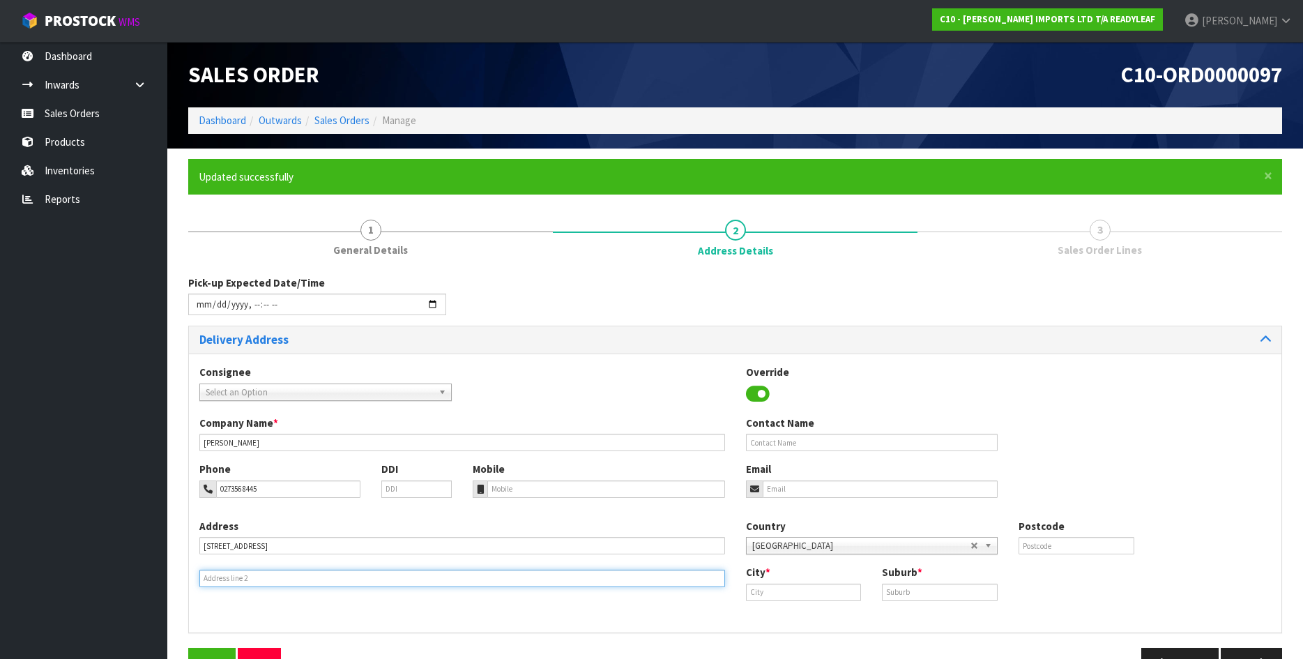
click at [217, 574] on input "text" at bounding box center [462, 577] width 526 height 17
type input "DEVONPORT"
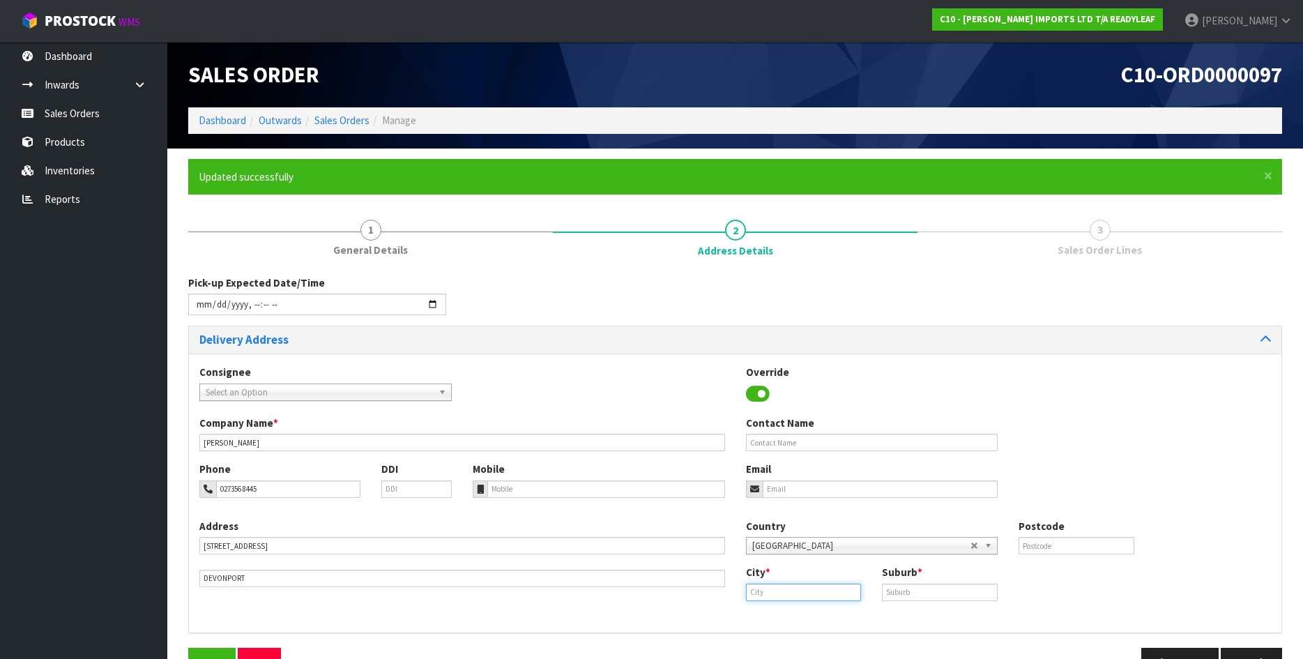
click at [788, 594] on input "text" at bounding box center [804, 591] width 116 height 17
type input "[GEOGRAPHIC_DATA]"
click at [786, 618] on strong "[GEOGRAPHIC_DATA]" at bounding box center [810, 615] width 101 height 13
click at [912, 590] on input "text" at bounding box center [940, 591] width 116 height 17
type input "DEVONPORT"
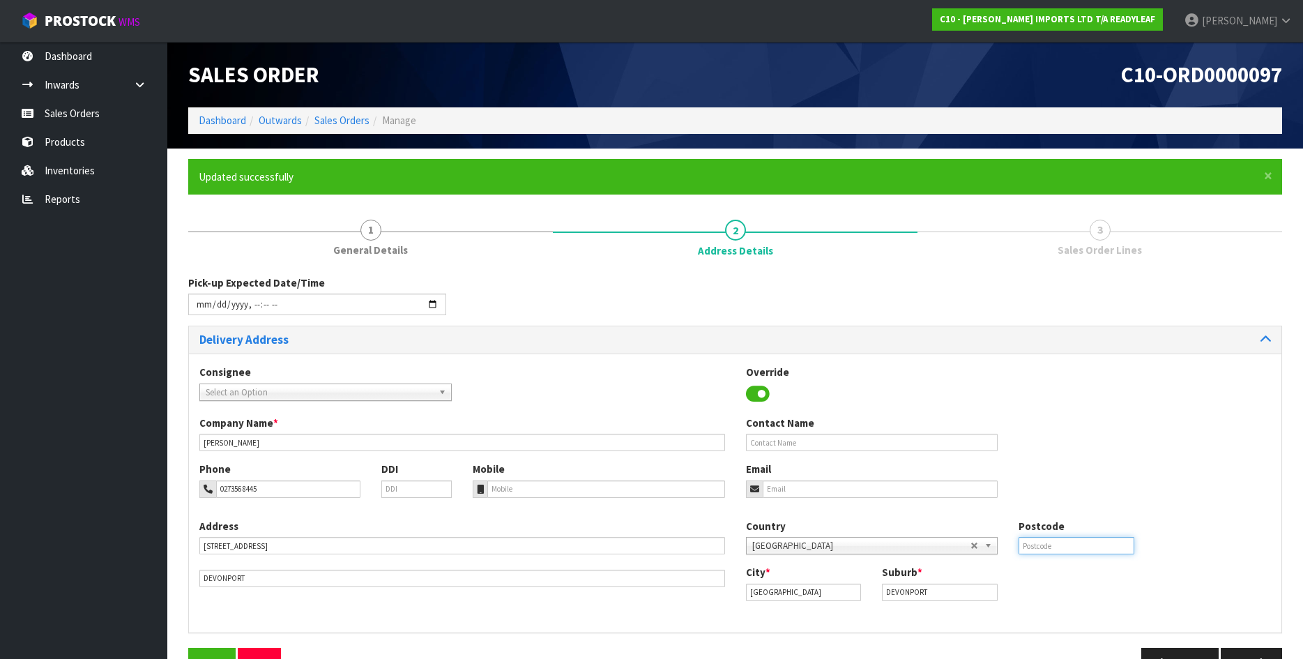
click at [1052, 545] on input "text" at bounding box center [1076, 545] width 116 height 17
type input "0624"
click at [779, 488] on input "email" at bounding box center [881, 488] width 236 height 17
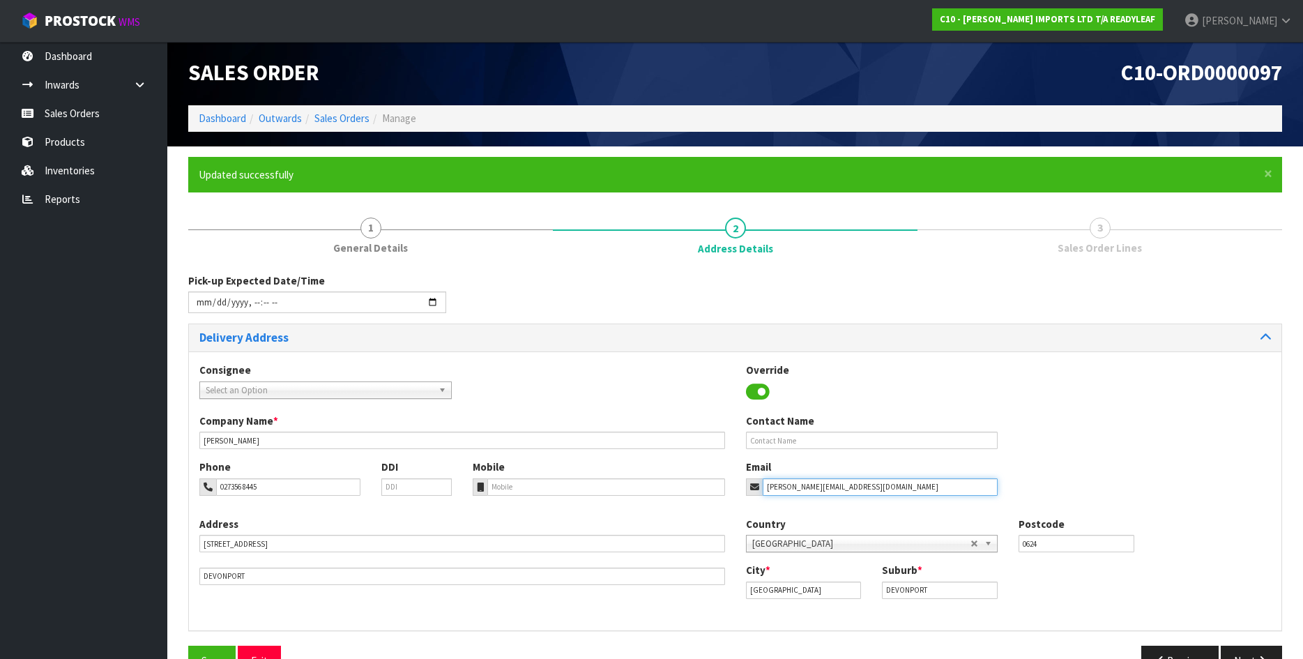
scroll to position [40, 0]
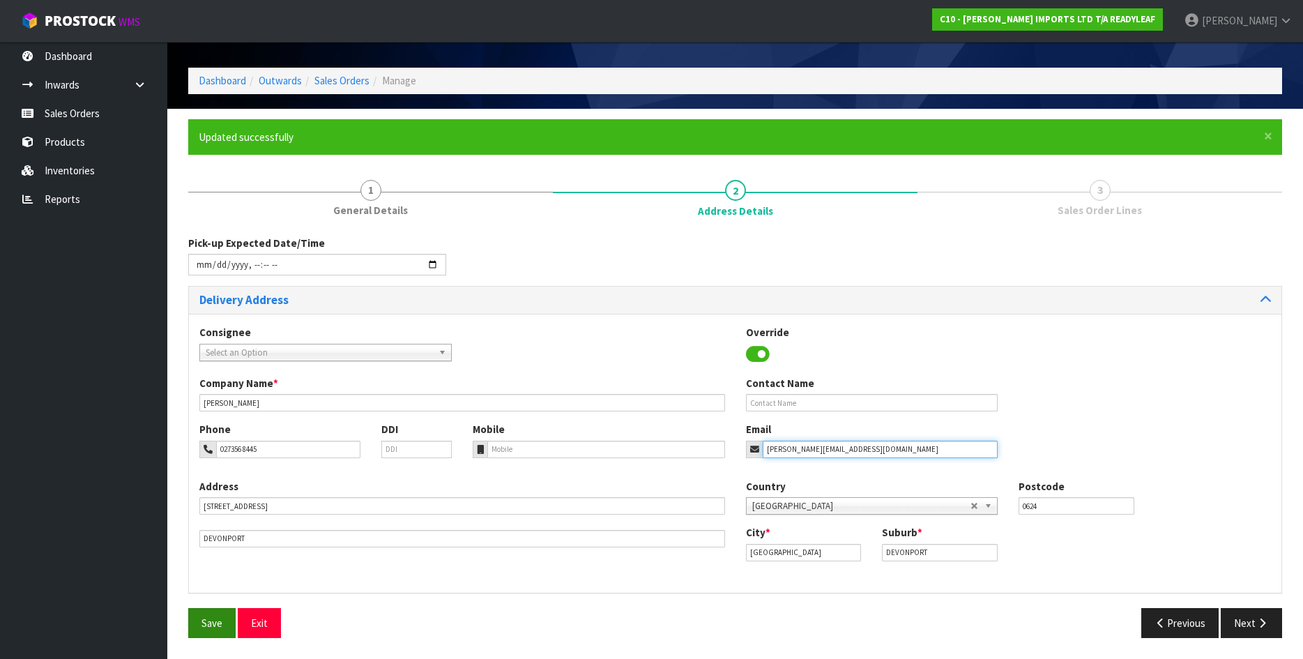
type input "[PERSON_NAME][EMAIL_ADDRESS][DOMAIN_NAME]"
click at [206, 622] on span "Save" at bounding box center [211, 622] width 21 height 13
click at [1249, 620] on button "Next" at bounding box center [1250, 623] width 61 height 30
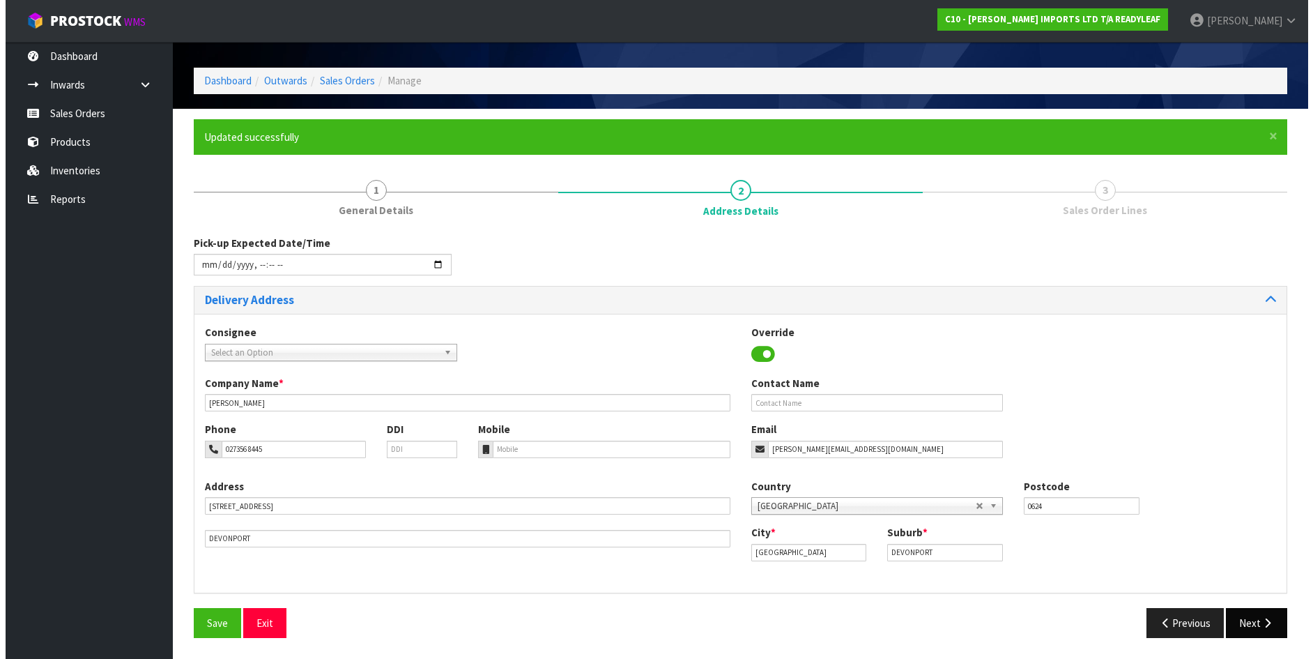
scroll to position [0, 0]
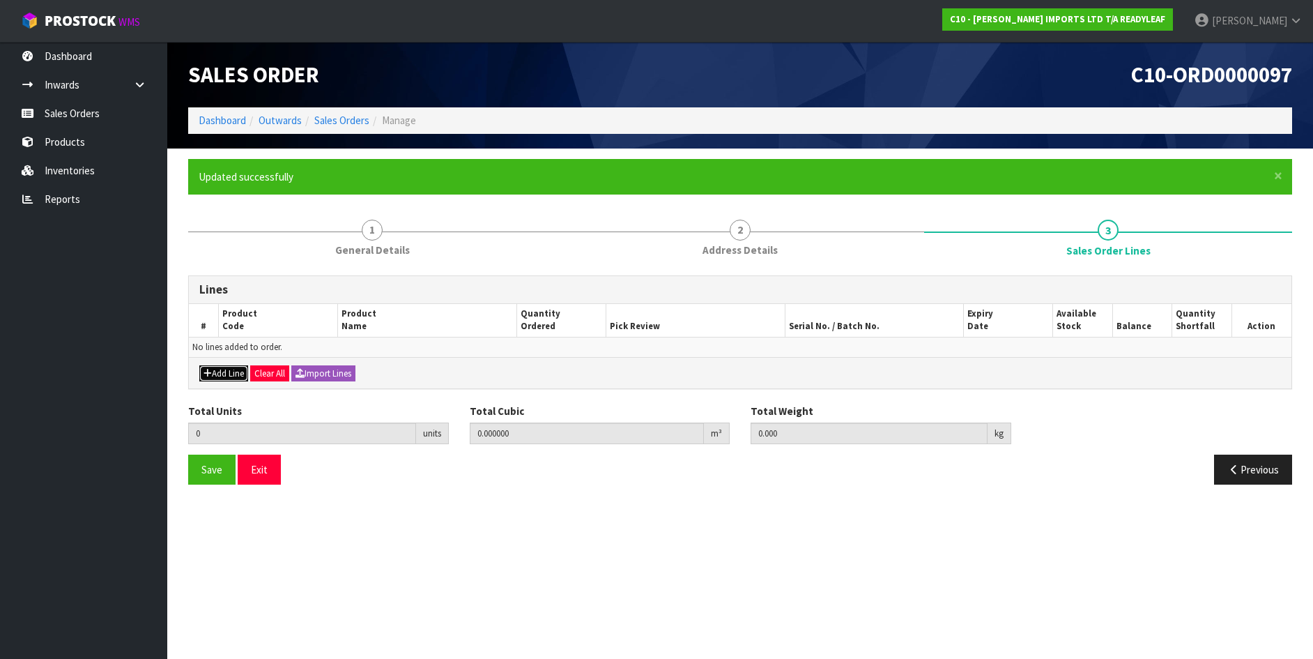
click at [226, 378] on button "Add Line" at bounding box center [223, 373] width 49 height 17
type input "0"
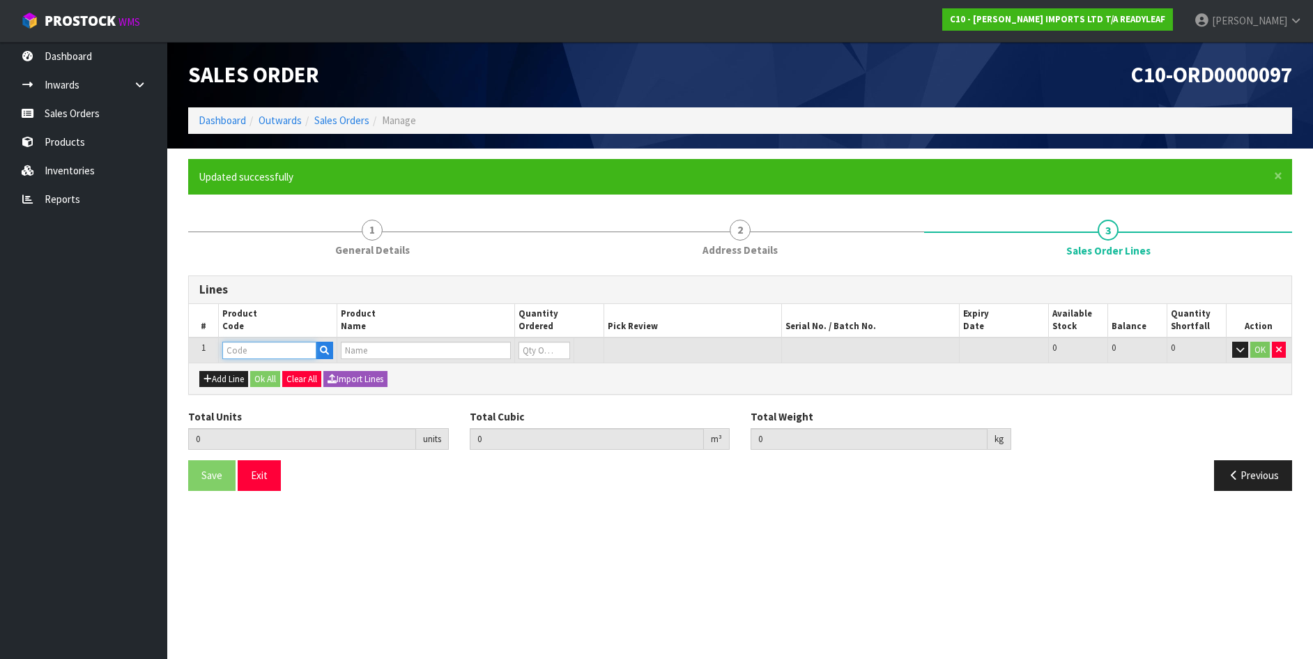
click at [238, 355] on input "text" at bounding box center [269, 350] width 94 height 17
type input "RTRS 106"
type input "0.000000"
type input "0.000"
type input "LEAFY TRELLIS - IVY"
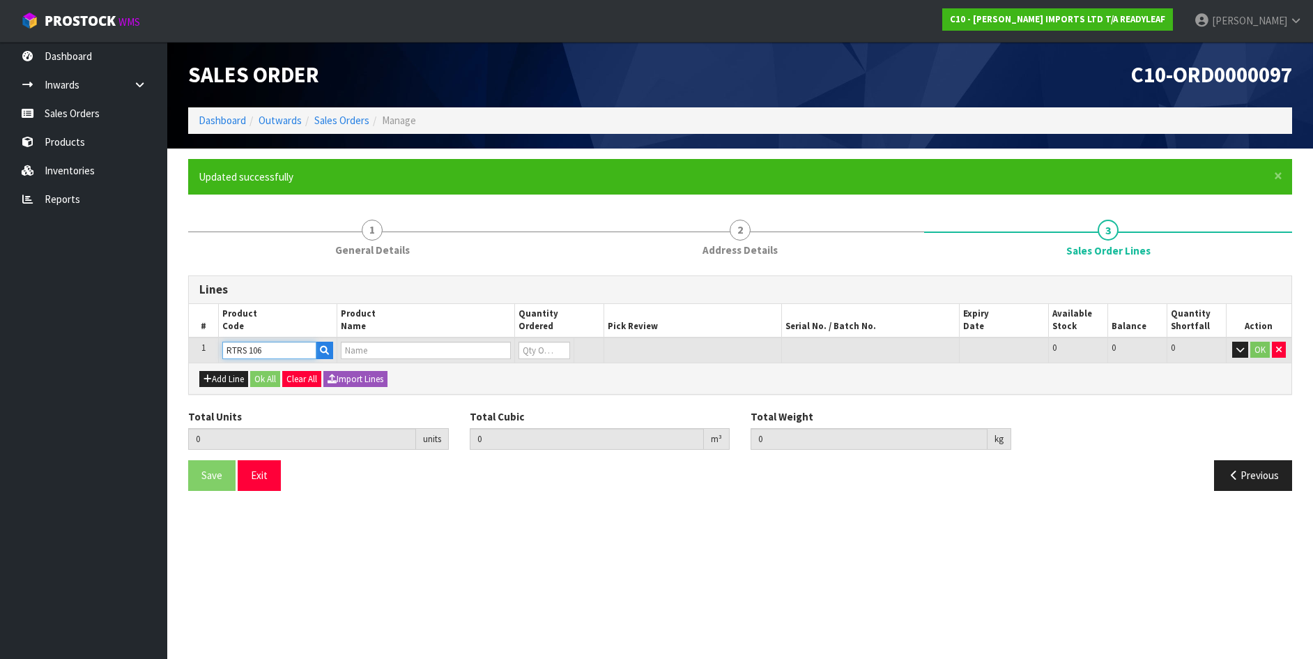
type input "0"
type input "RTRS 106"
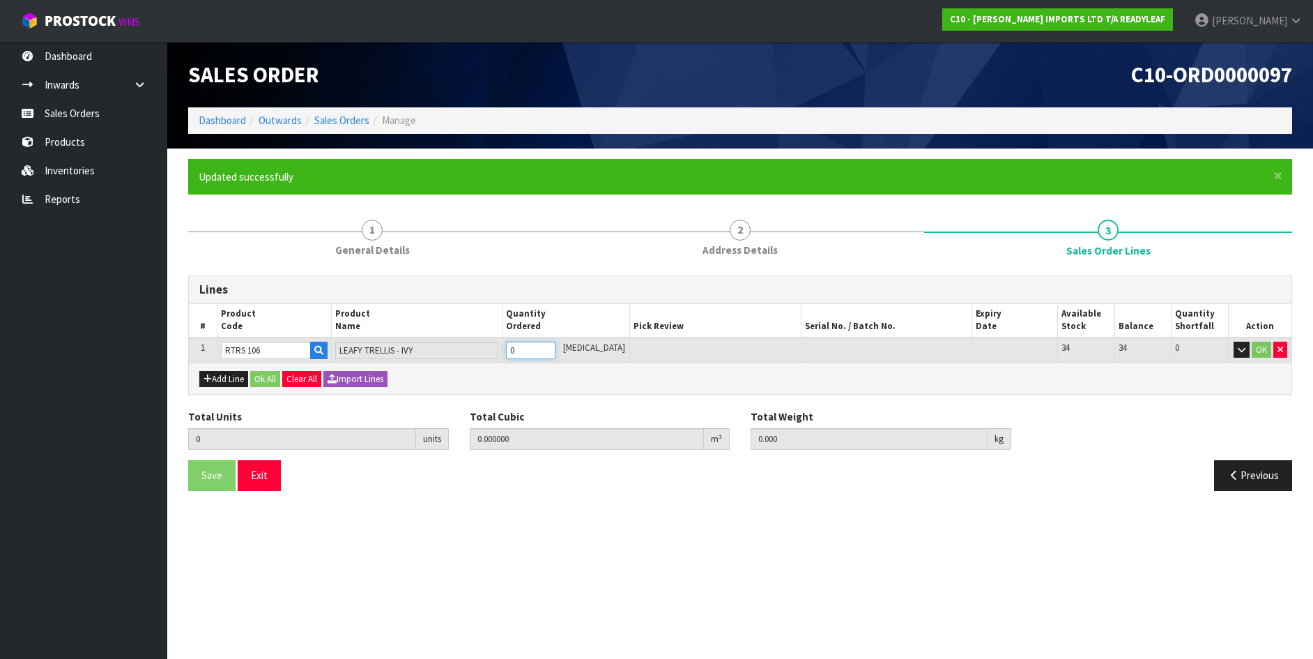
click at [530, 353] on input "0" at bounding box center [530, 350] width 49 height 17
type input "0"
type input "3"
type input "0.1053"
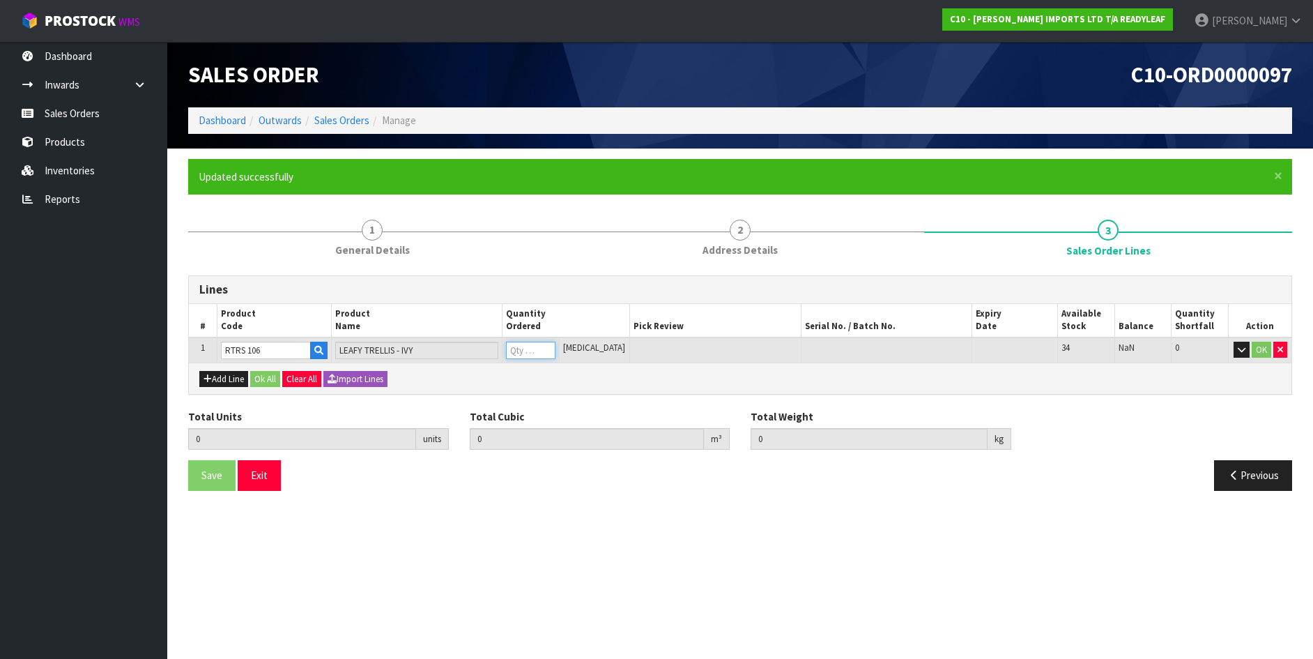
type input "14.1"
type input "3"
click at [1261, 353] on button "OK" at bounding box center [1262, 350] width 20 height 17
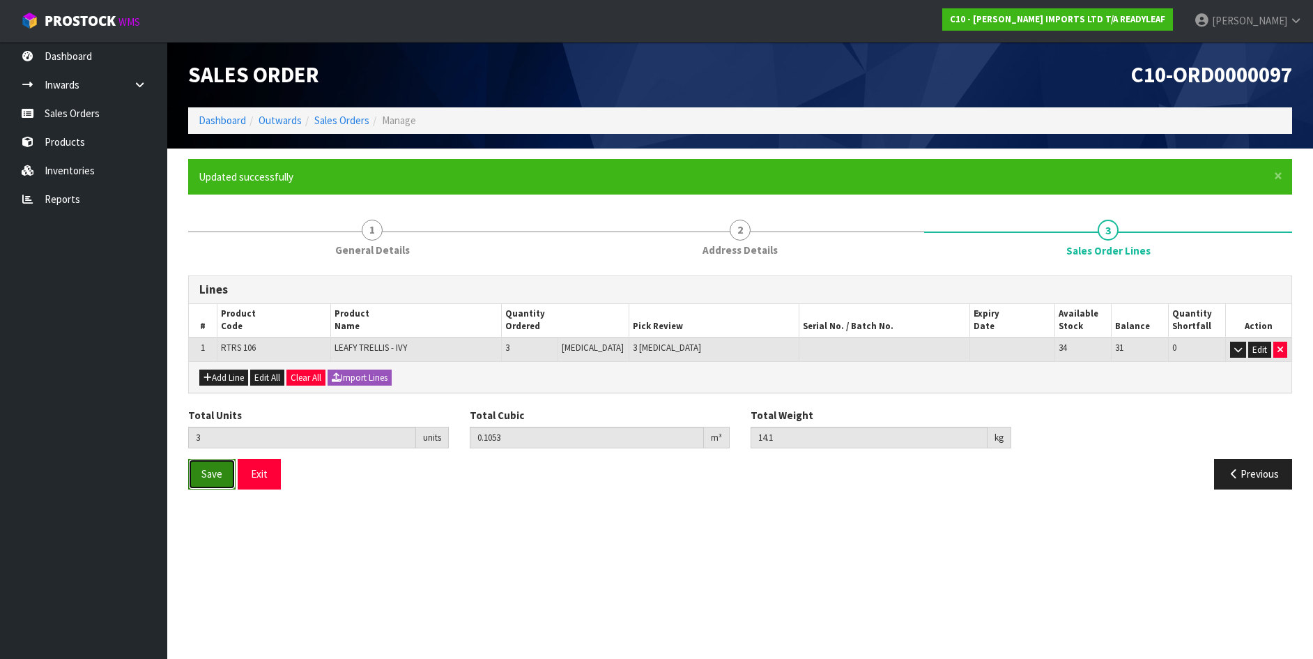
click at [222, 475] on button "Save" at bounding box center [211, 474] width 47 height 30
click at [254, 477] on button "Exit" at bounding box center [259, 474] width 43 height 30
